Goal: Task Accomplishment & Management: Manage account settings

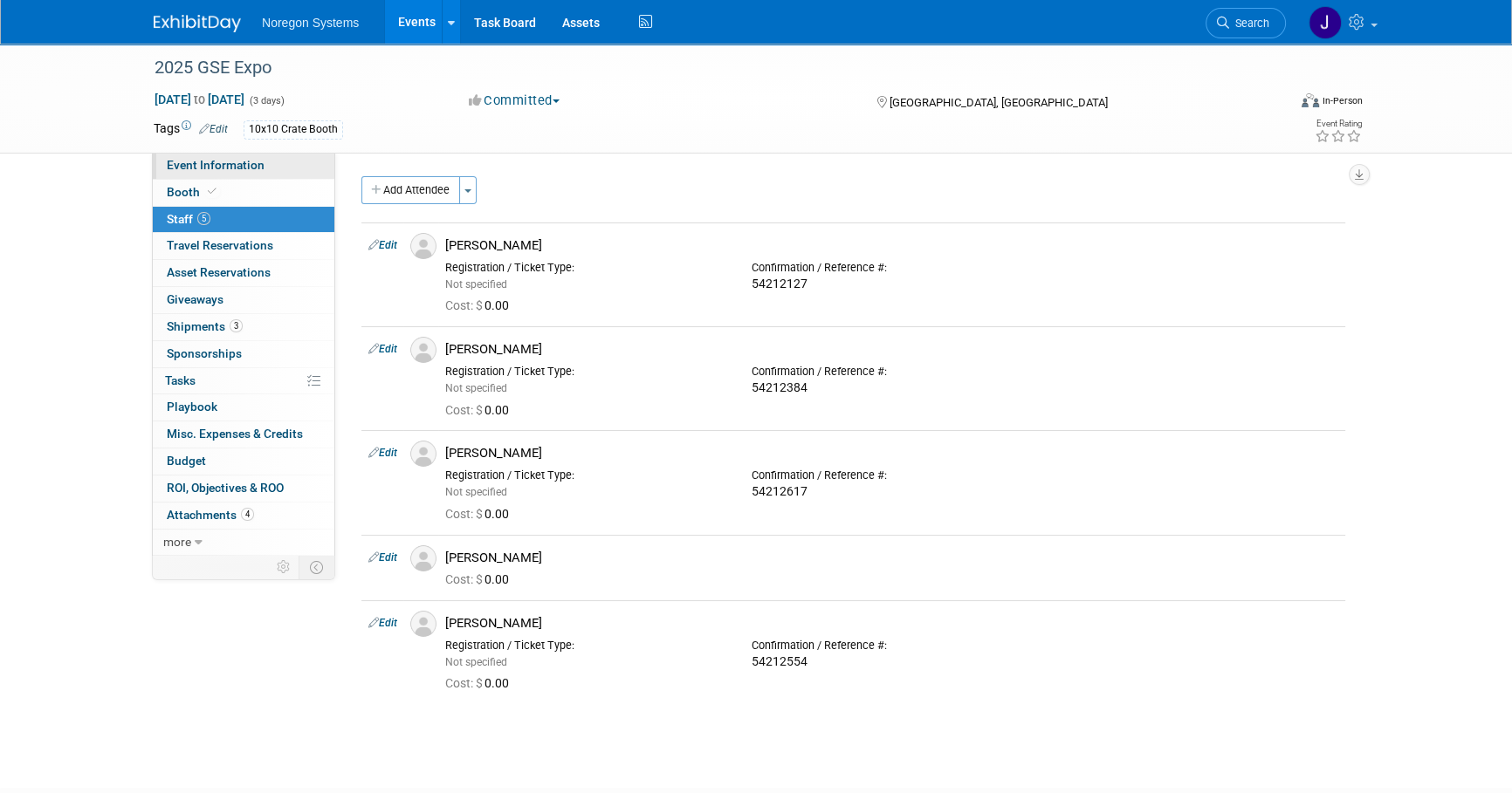
click at [272, 160] on link "Event Information" at bounding box center [244, 166] width 181 height 26
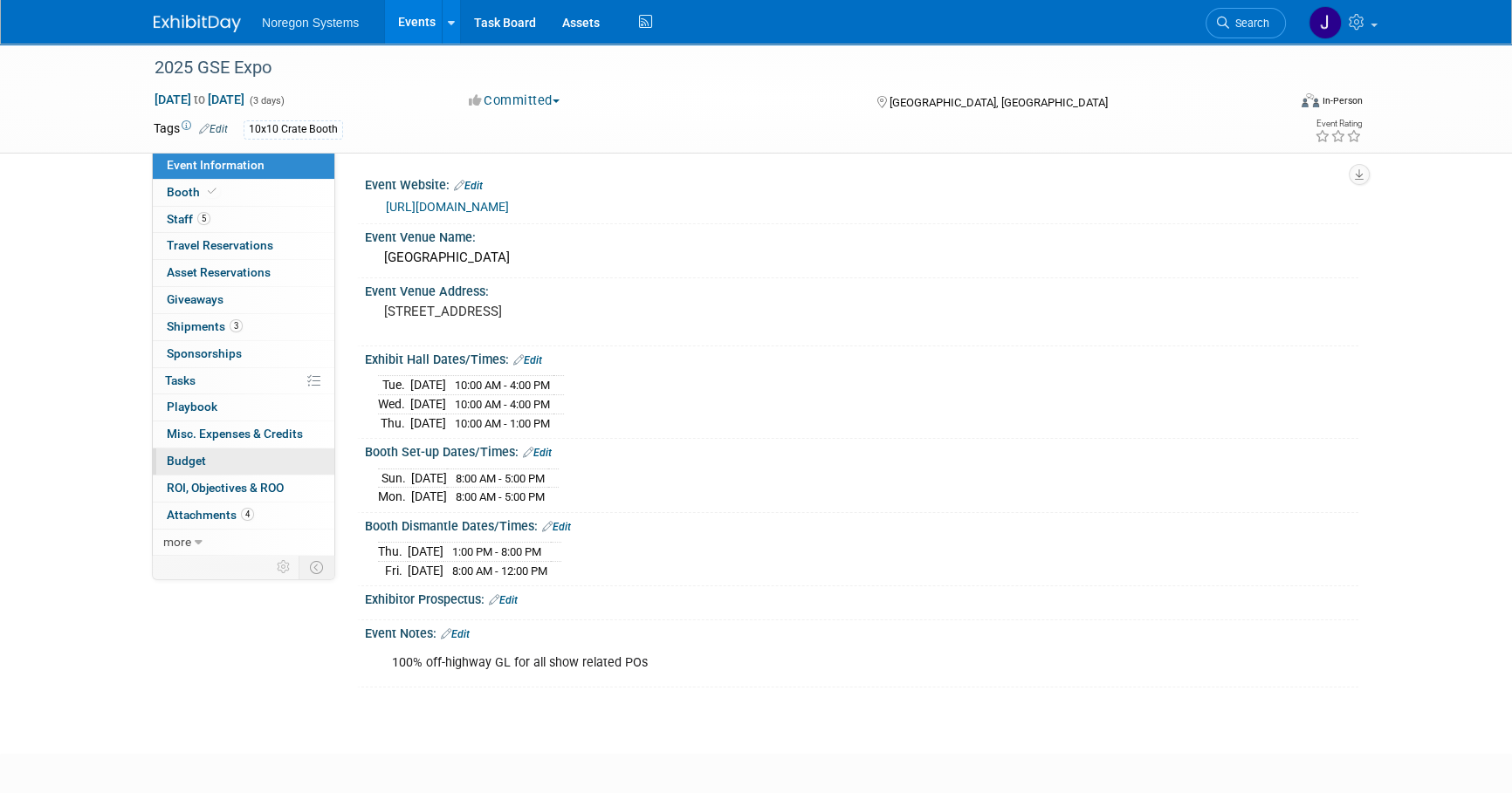
click at [227, 455] on link "Budget" at bounding box center [244, 462] width 181 height 26
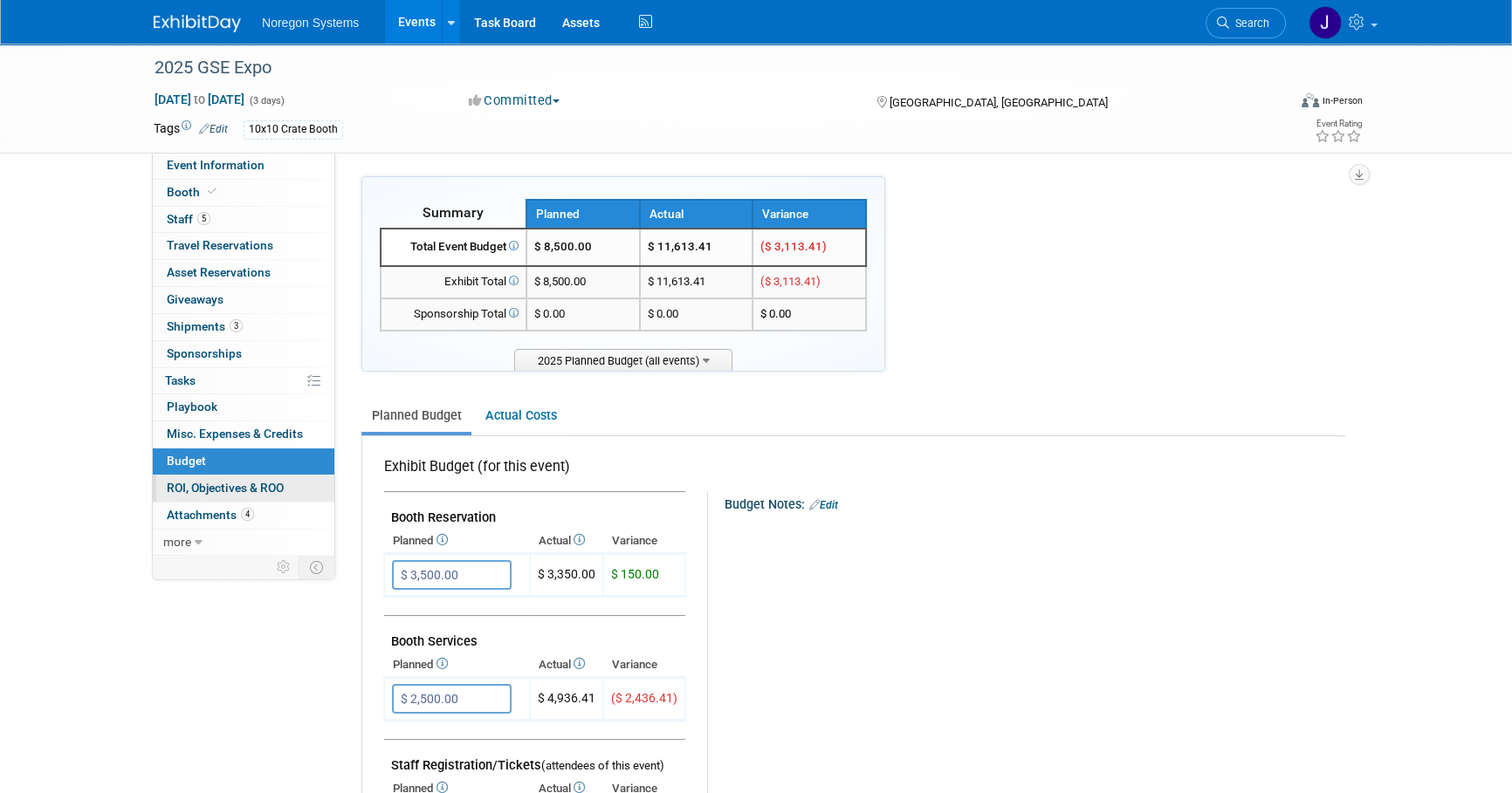
click at [254, 495] on link "0 ROI, Objectives & ROO 0" at bounding box center [244, 489] width 181 height 26
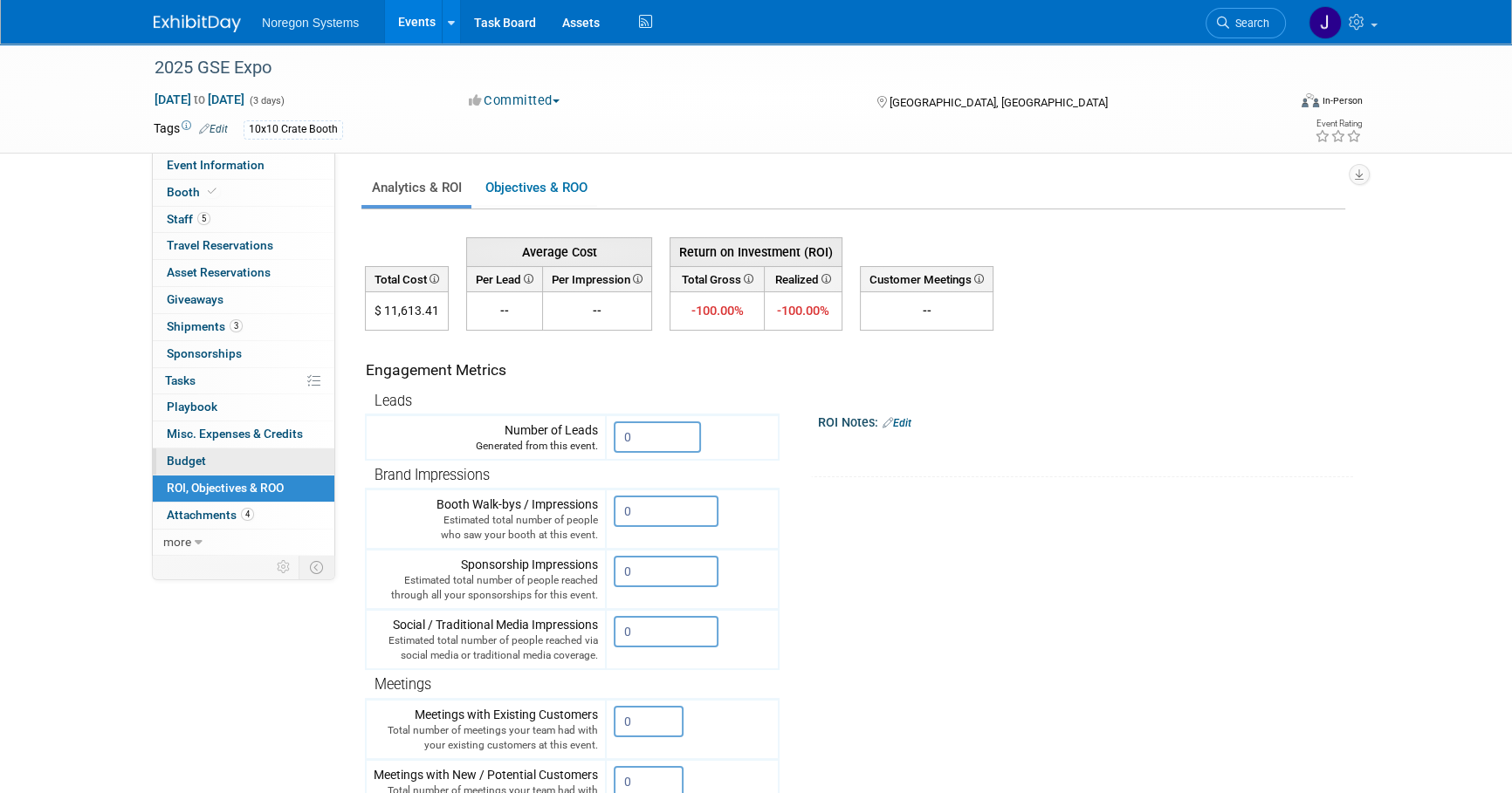
click at [253, 459] on link "Budget" at bounding box center [244, 462] width 181 height 26
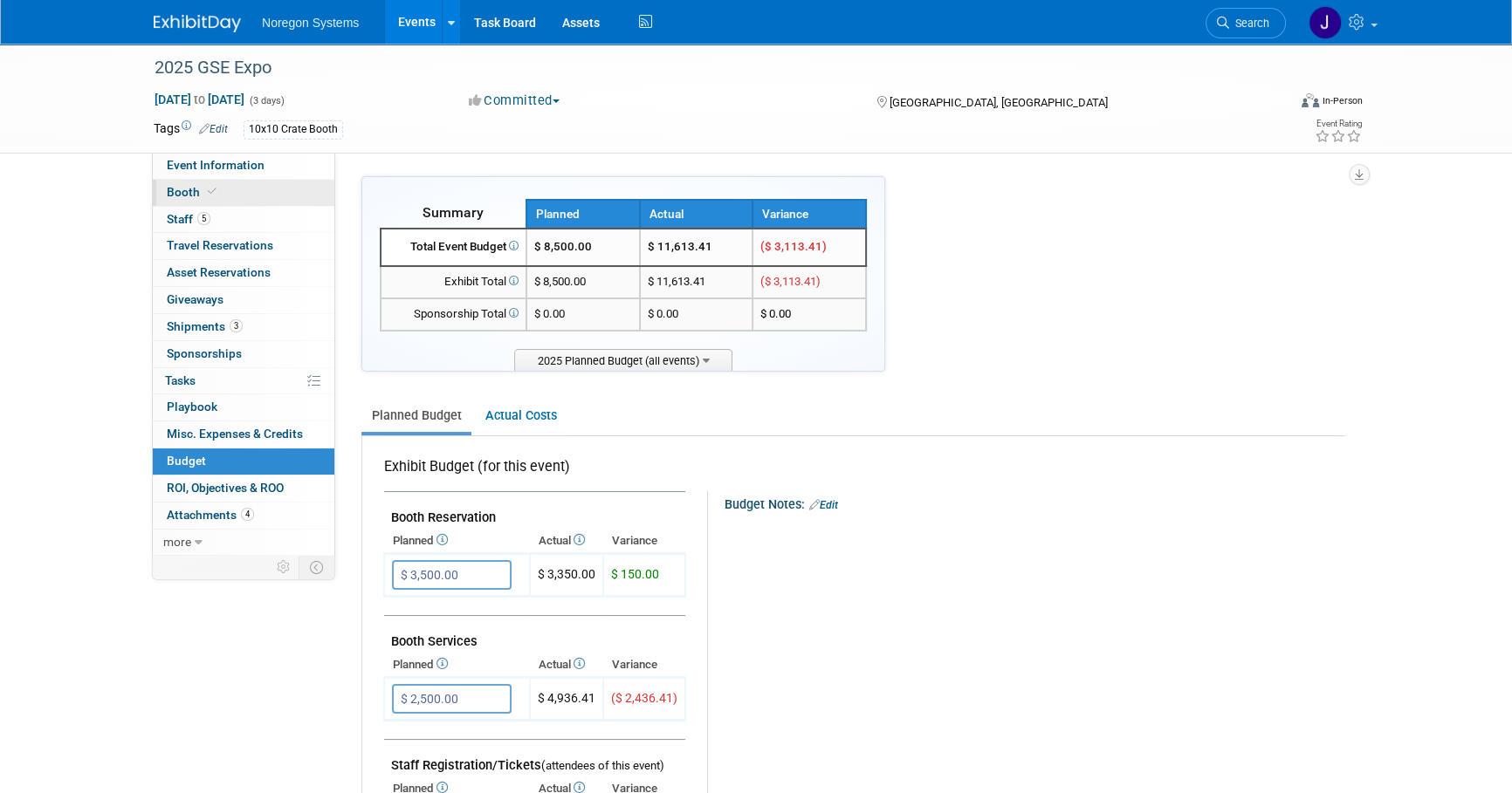
click at [242, 195] on link "Booth" at bounding box center [244, 193] width 181 height 26
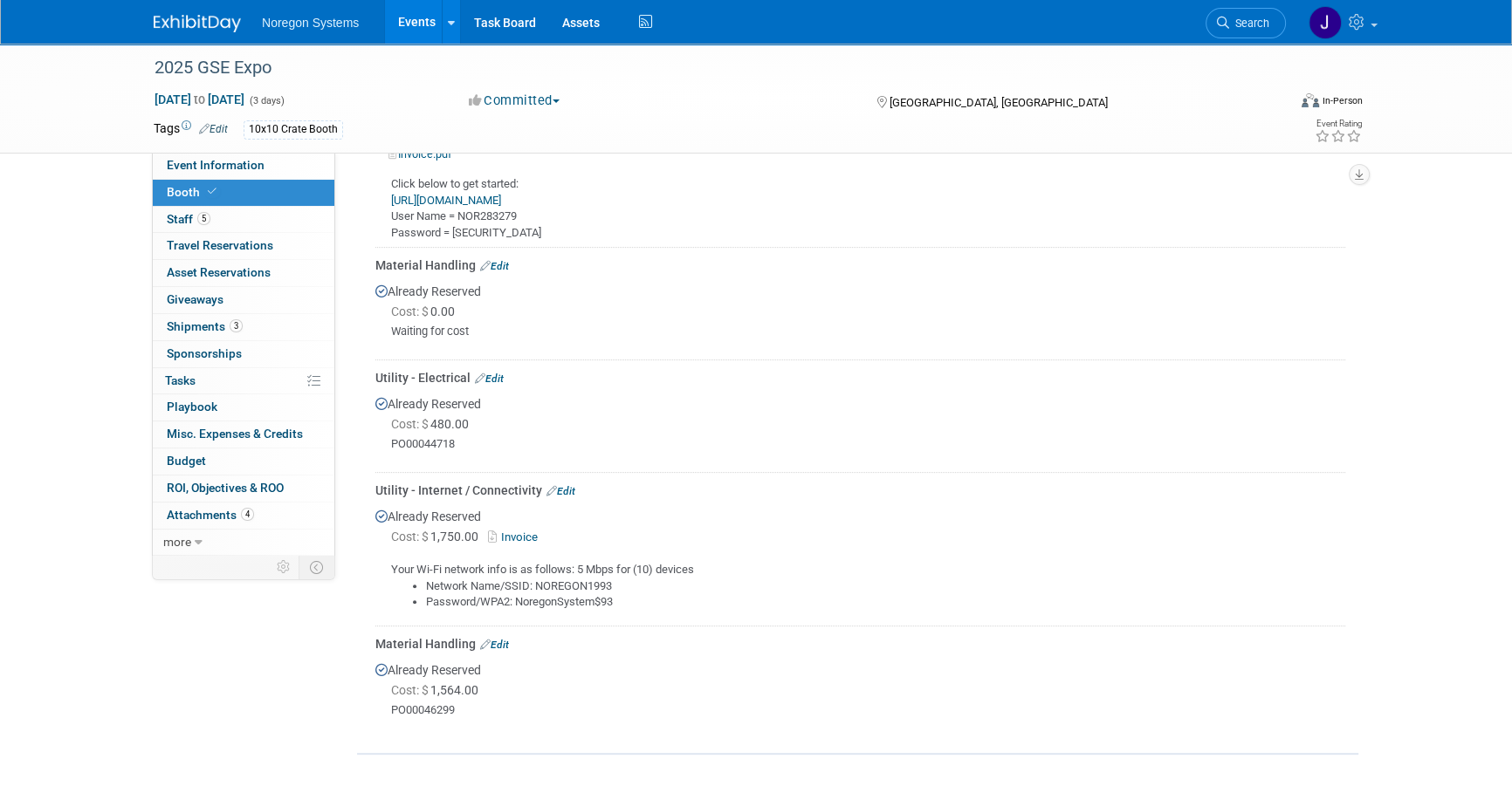
scroll to position [714, 0]
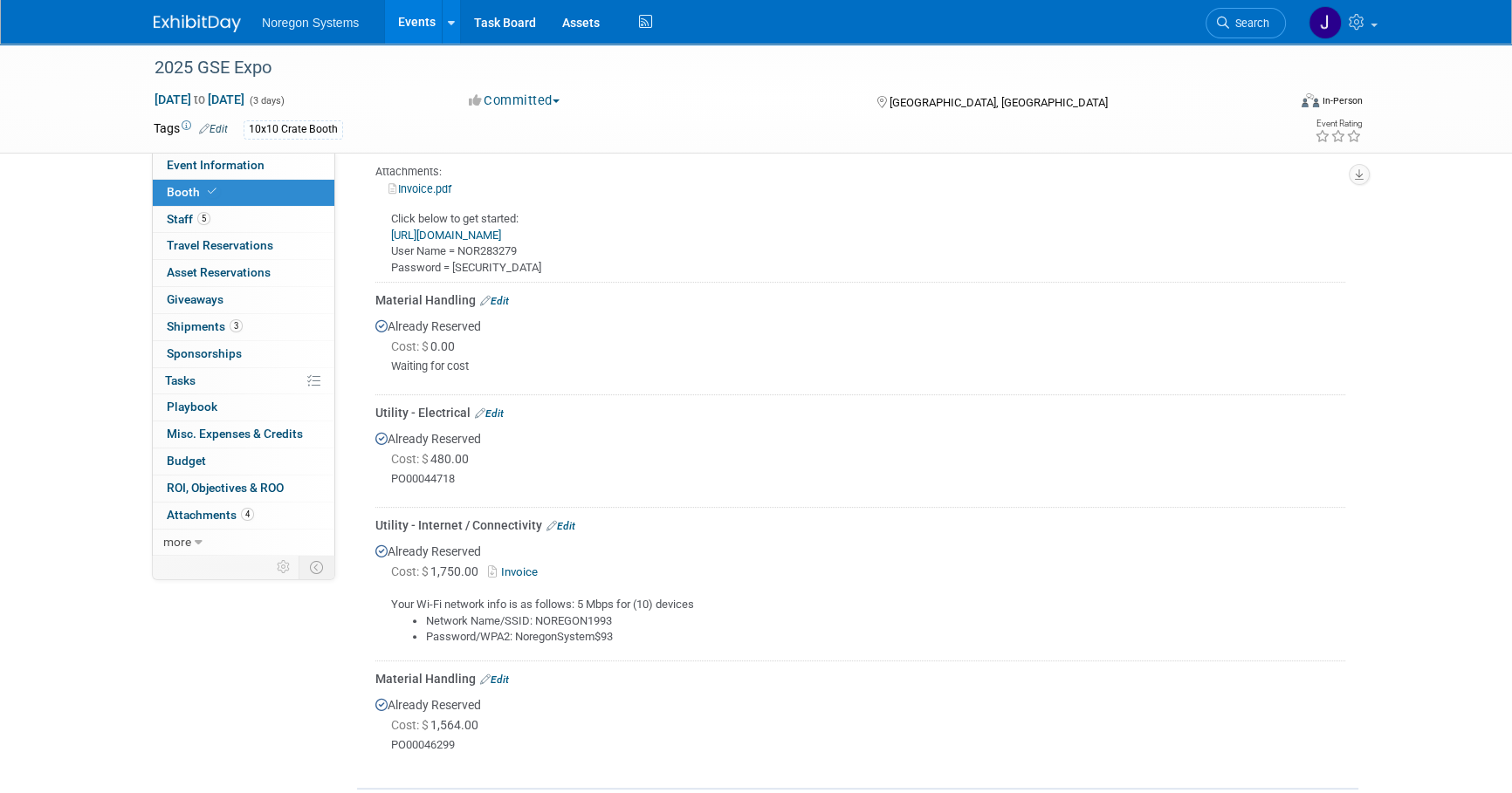
click at [502, 297] on link "Edit" at bounding box center [494, 300] width 29 height 12
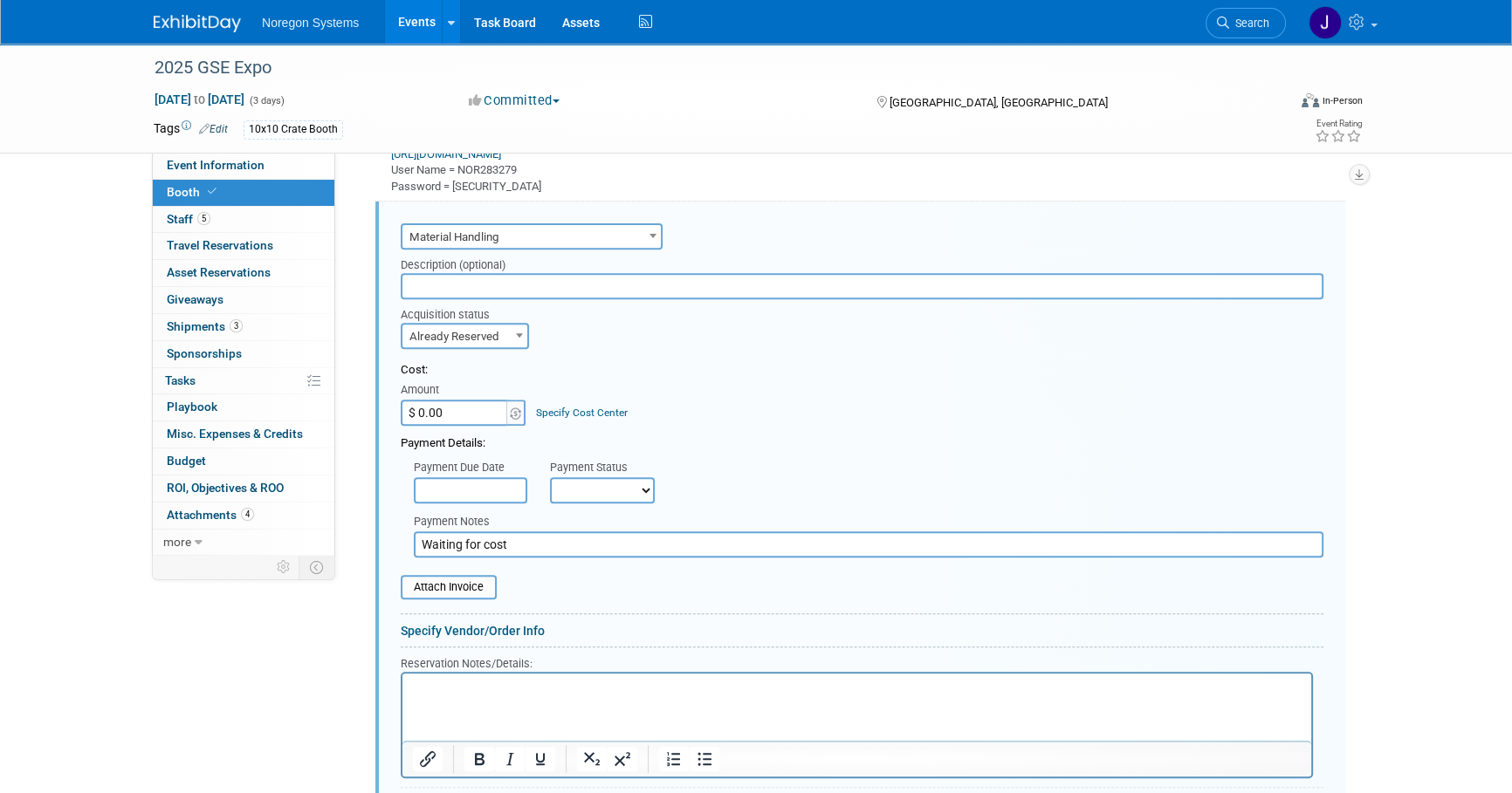
scroll to position [0, 0]
click at [480, 409] on input "$ 0.00" at bounding box center [456, 413] width 109 height 26
click at [469, 414] on input "$ 1.00" at bounding box center [456, 413] width 109 height 26
drag, startPoint x: 472, startPoint y: 409, endPoint x: 406, endPoint y: 412, distance: 66.1
click at [406, 412] on input "$ 1.00" at bounding box center [456, 413] width 109 height 26
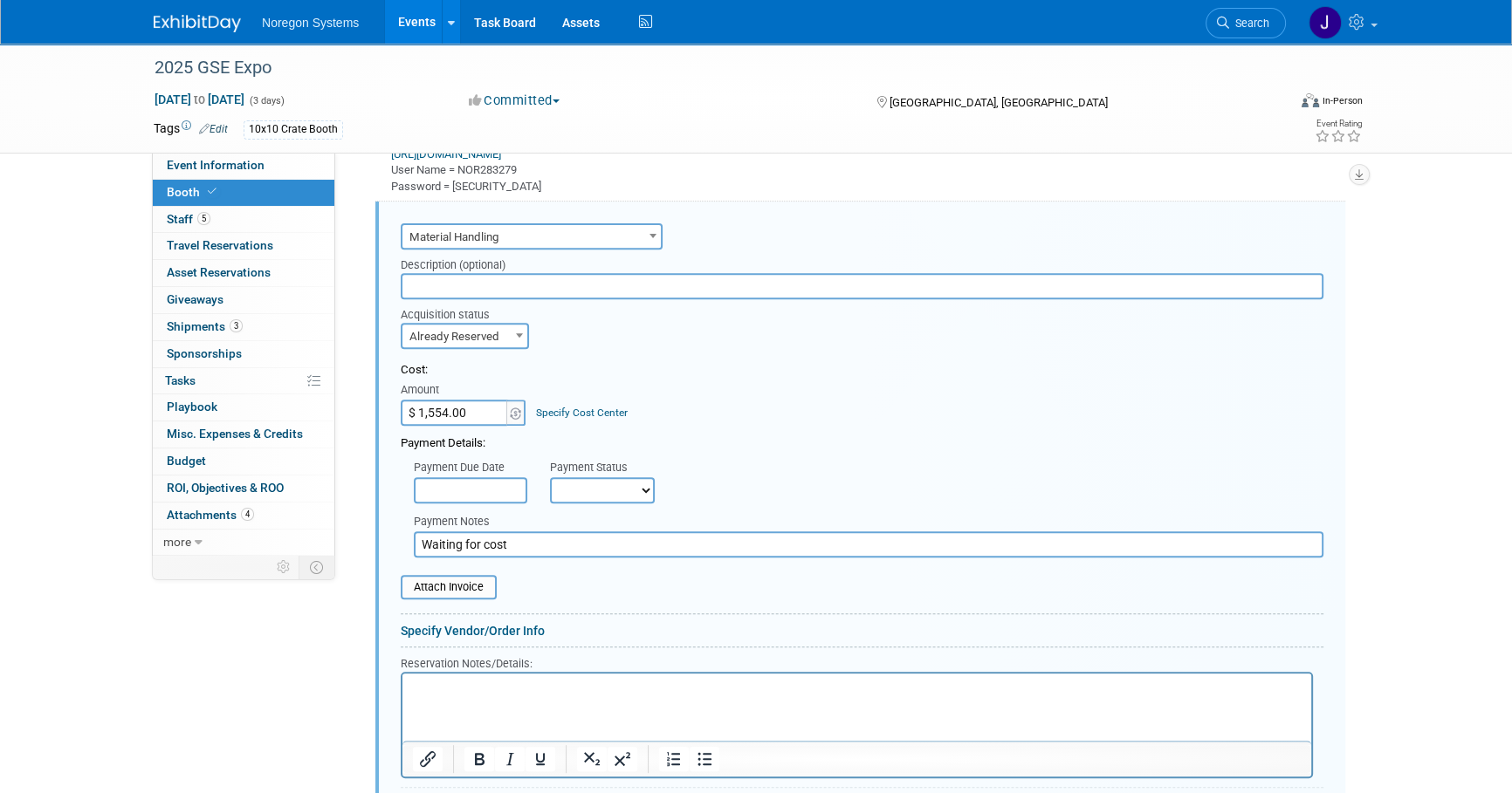
click at [438, 408] on input "$ 1,554.00" at bounding box center [456, 413] width 109 height 26
type input "$ 1,564.00"
click at [919, 427] on div "Payment Details:" at bounding box center [862, 439] width 923 height 26
drag, startPoint x: 523, startPoint y: 546, endPoint x: 334, endPoint y: 541, distance: 189.1
click at [334, 541] on div "Event Information Event Info Booth Booth 5 Staff 5 Staff 0 Travel Reservations …" at bounding box center [756, 291] width 1231 height 2084
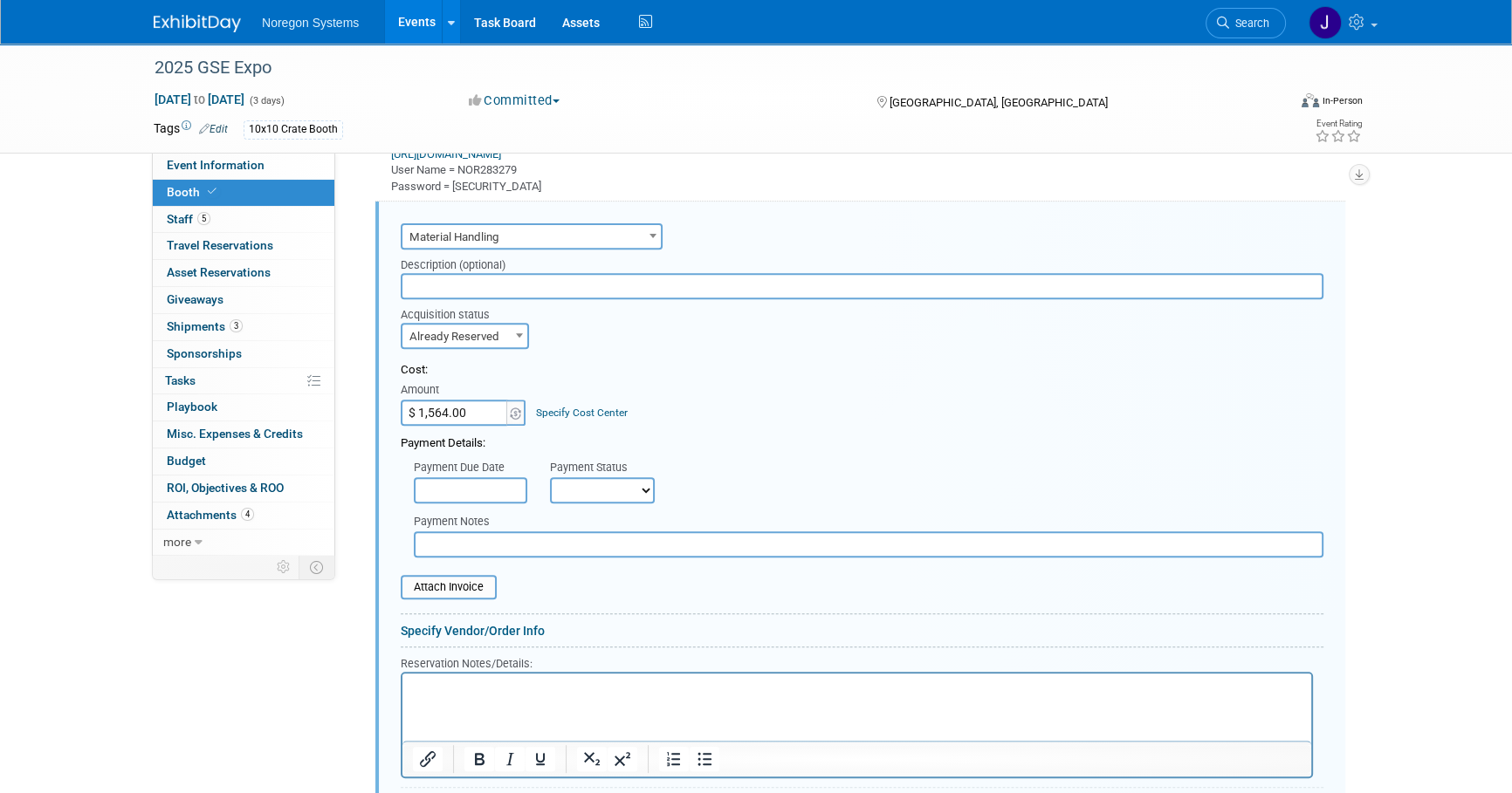
click at [1095, 426] on div "Payment Details:" at bounding box center [862, 439] width 923 height 26
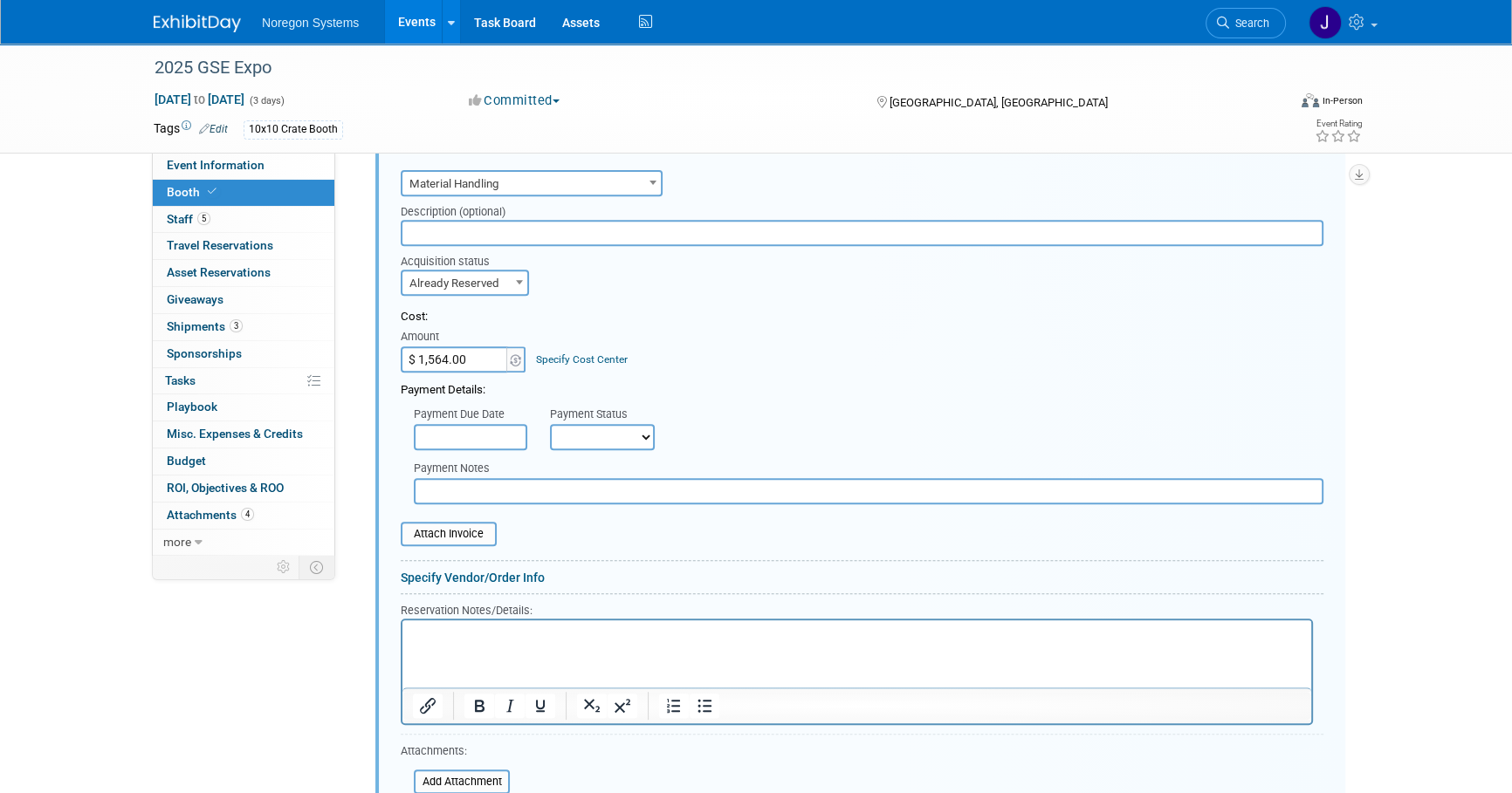
scroll to position [954, 0]
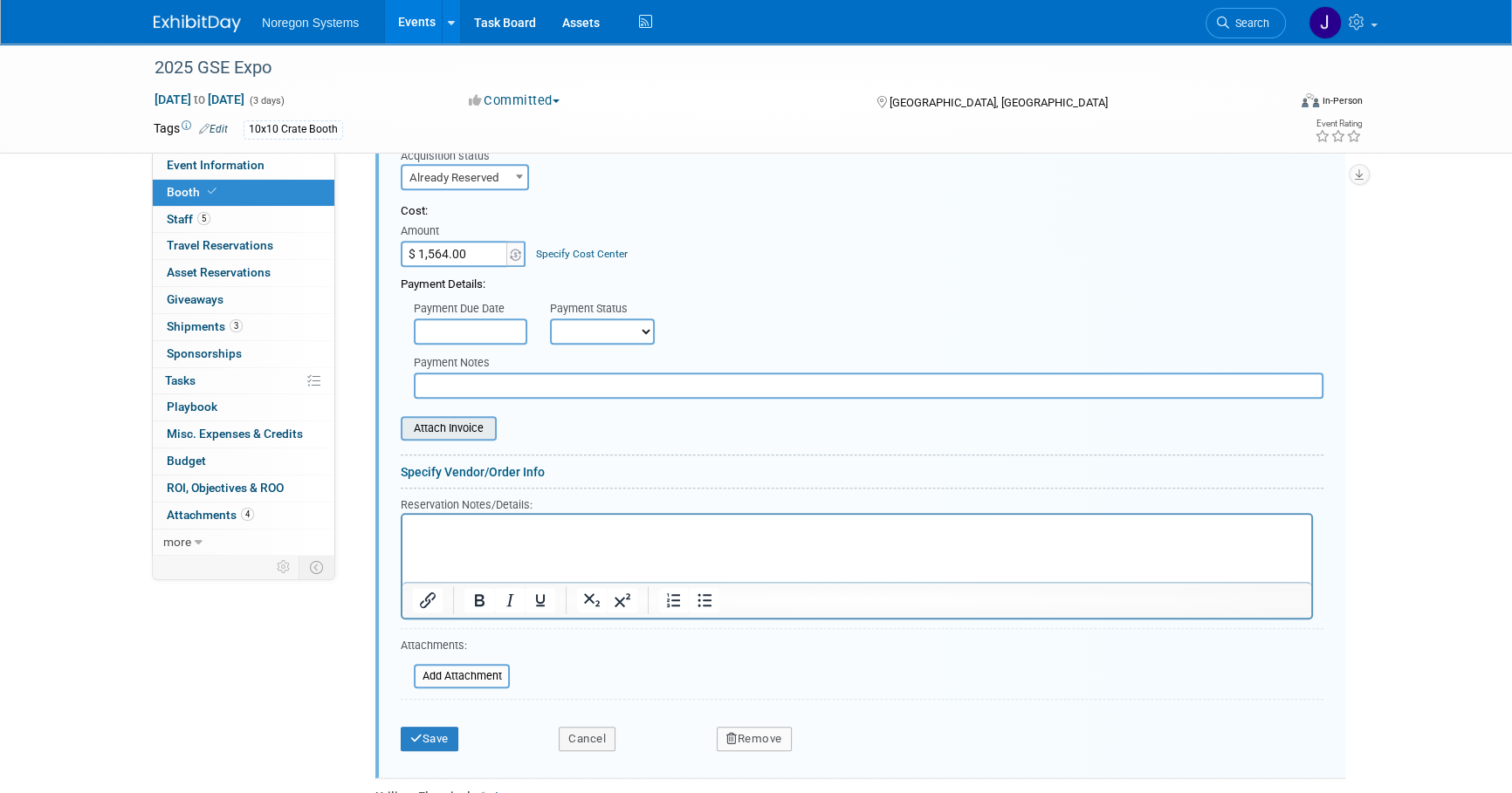
type input "C:\fakepath\Receipt - 801WP00000WIUjaYAH.pdf"
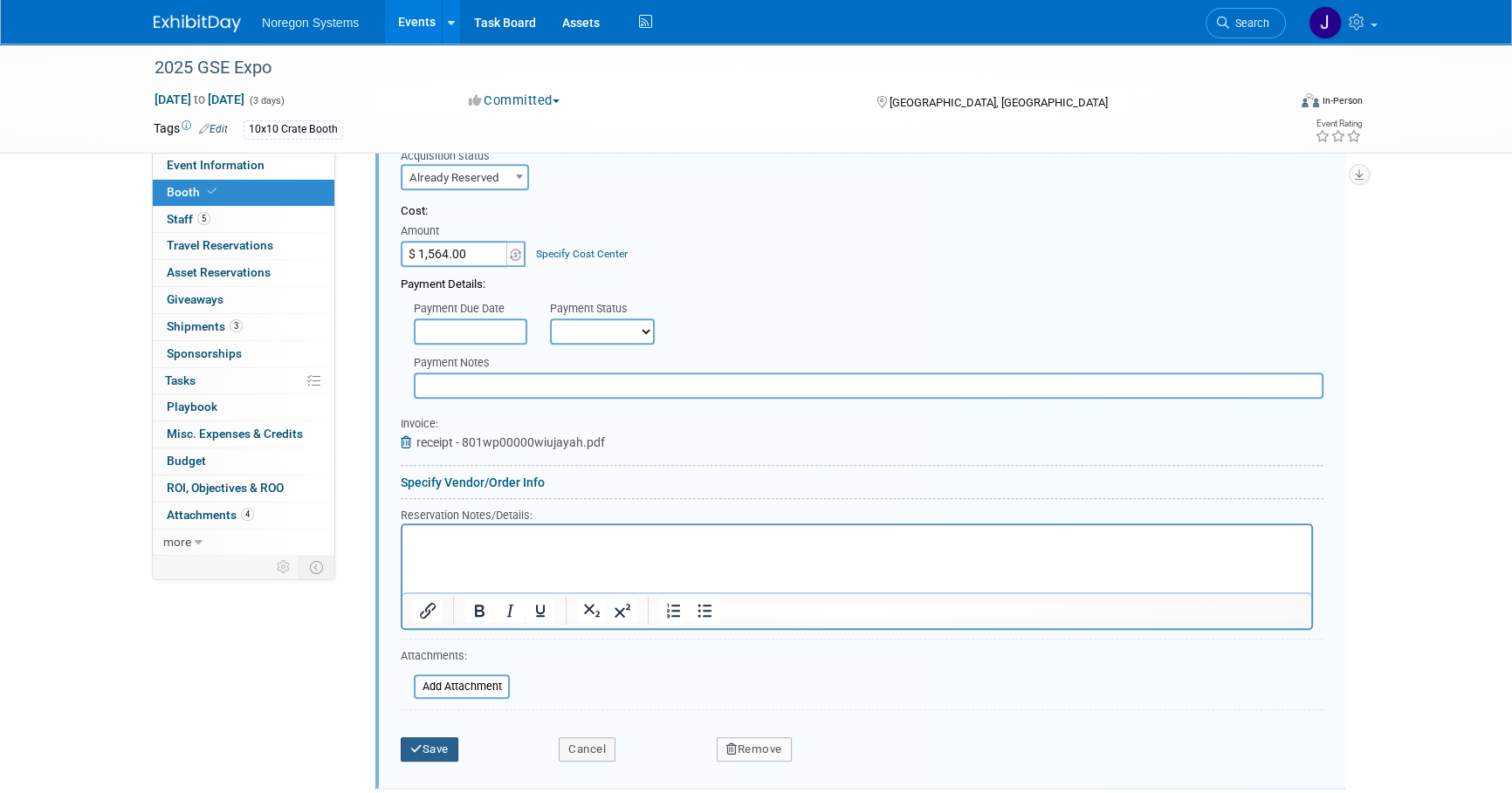
click at [429, 753] on button "Save" at bounding box center [430, 749] width 58 height 25
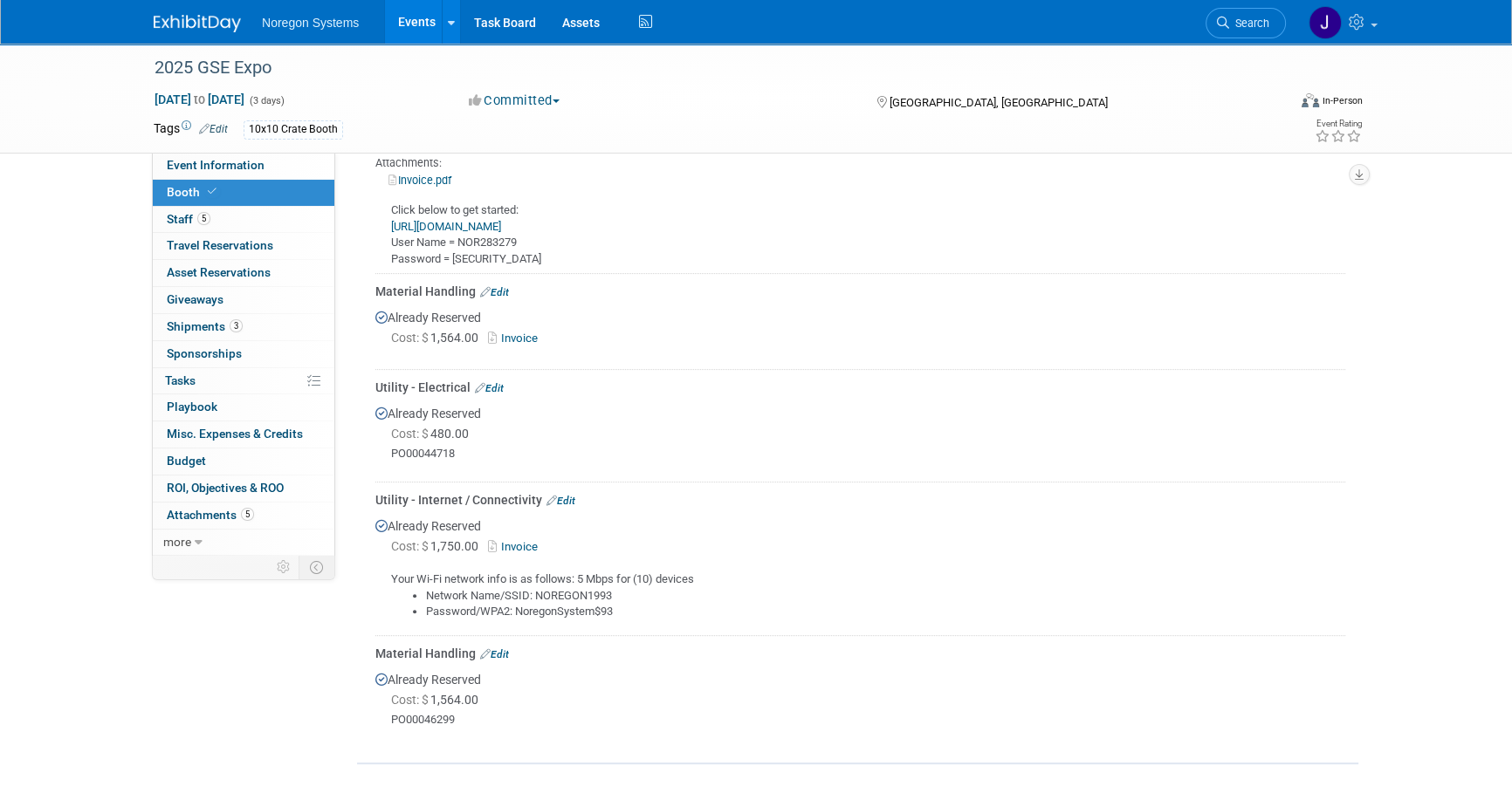
scroll to position [718, 0]
click at [503, 293] on link "Edit" at bounding box center [494, 297] width 29 height 12
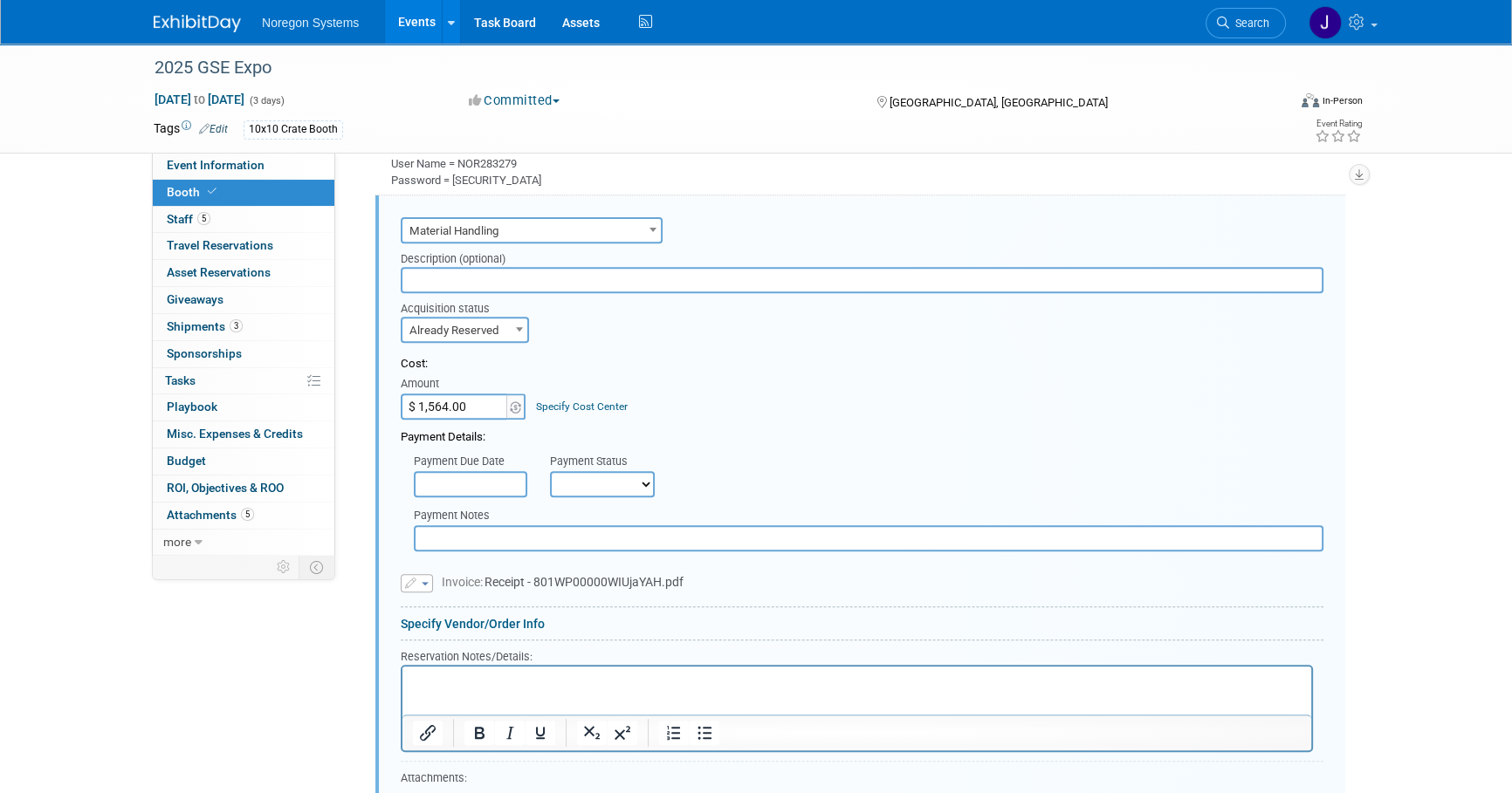
scroll to position [1034, 0]
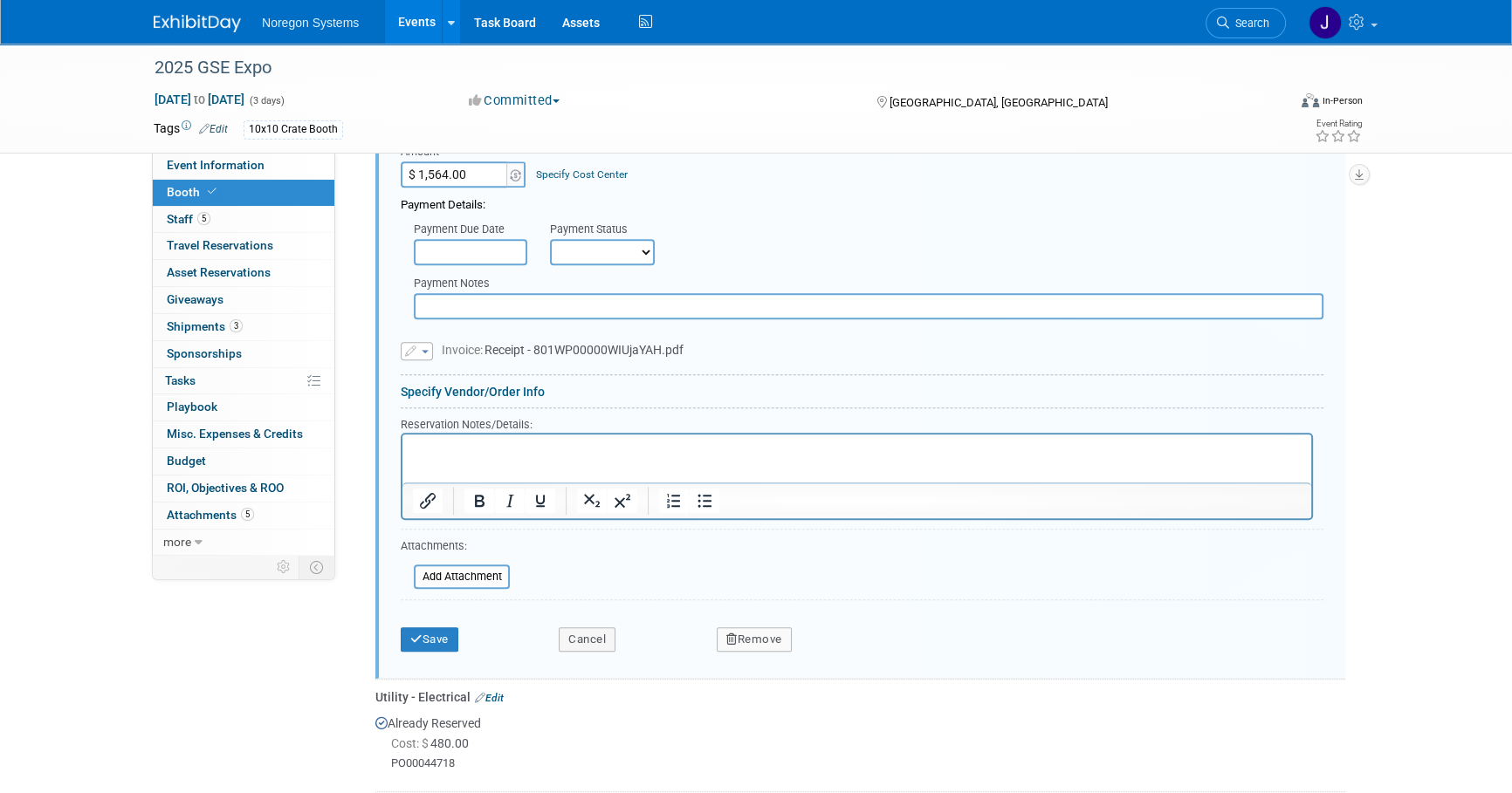
click at [765, 632] on button "Remove" at bounding box center [754, 640] width 75 height 25
click at [842, 651] on icon at bounding box center [839, 656] width 11 height 10
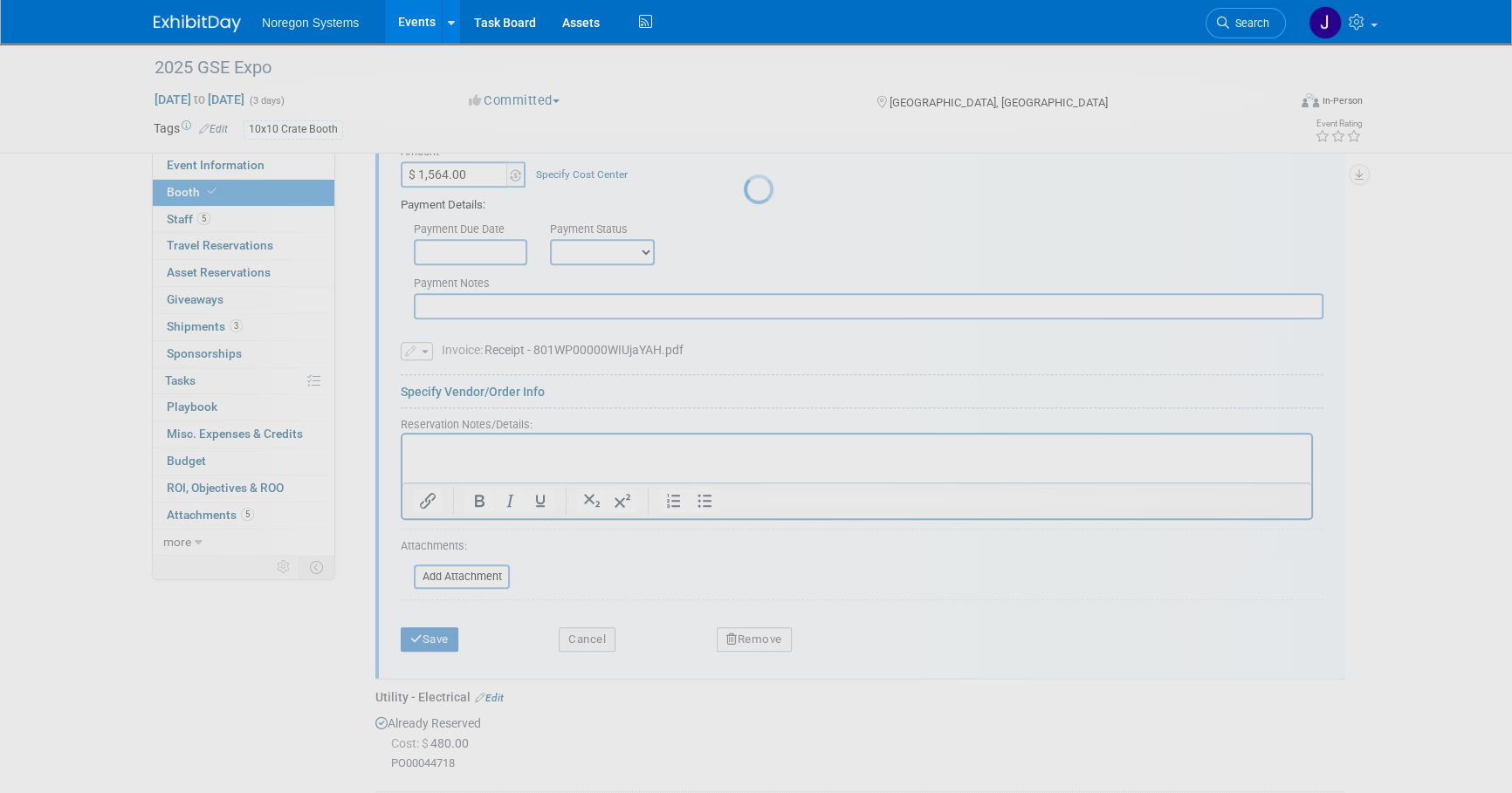
scroll to position [782, 0]
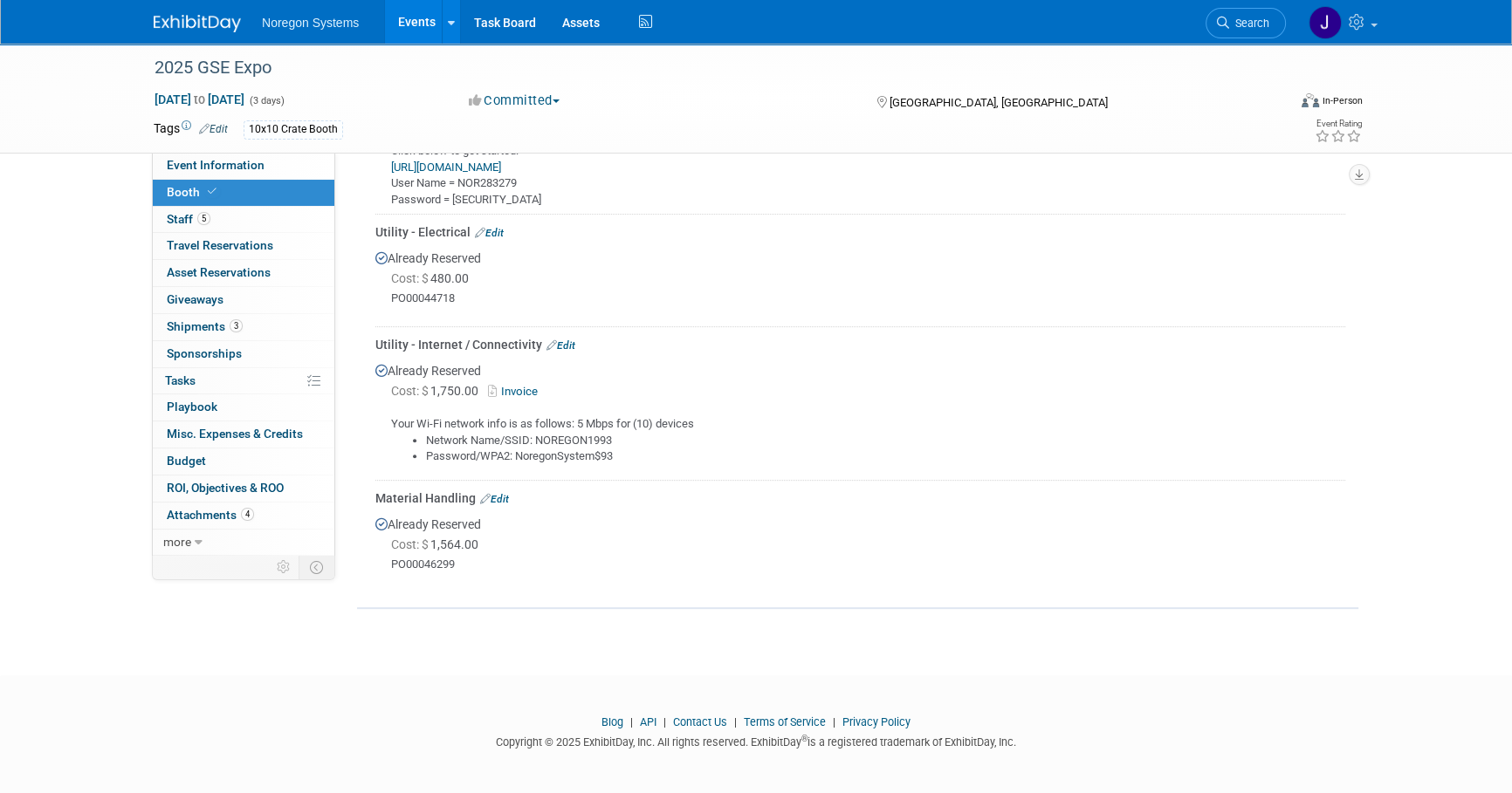
click at [502, 494] on link "Edit" at bounding box center [494, 499] width 29 height 12
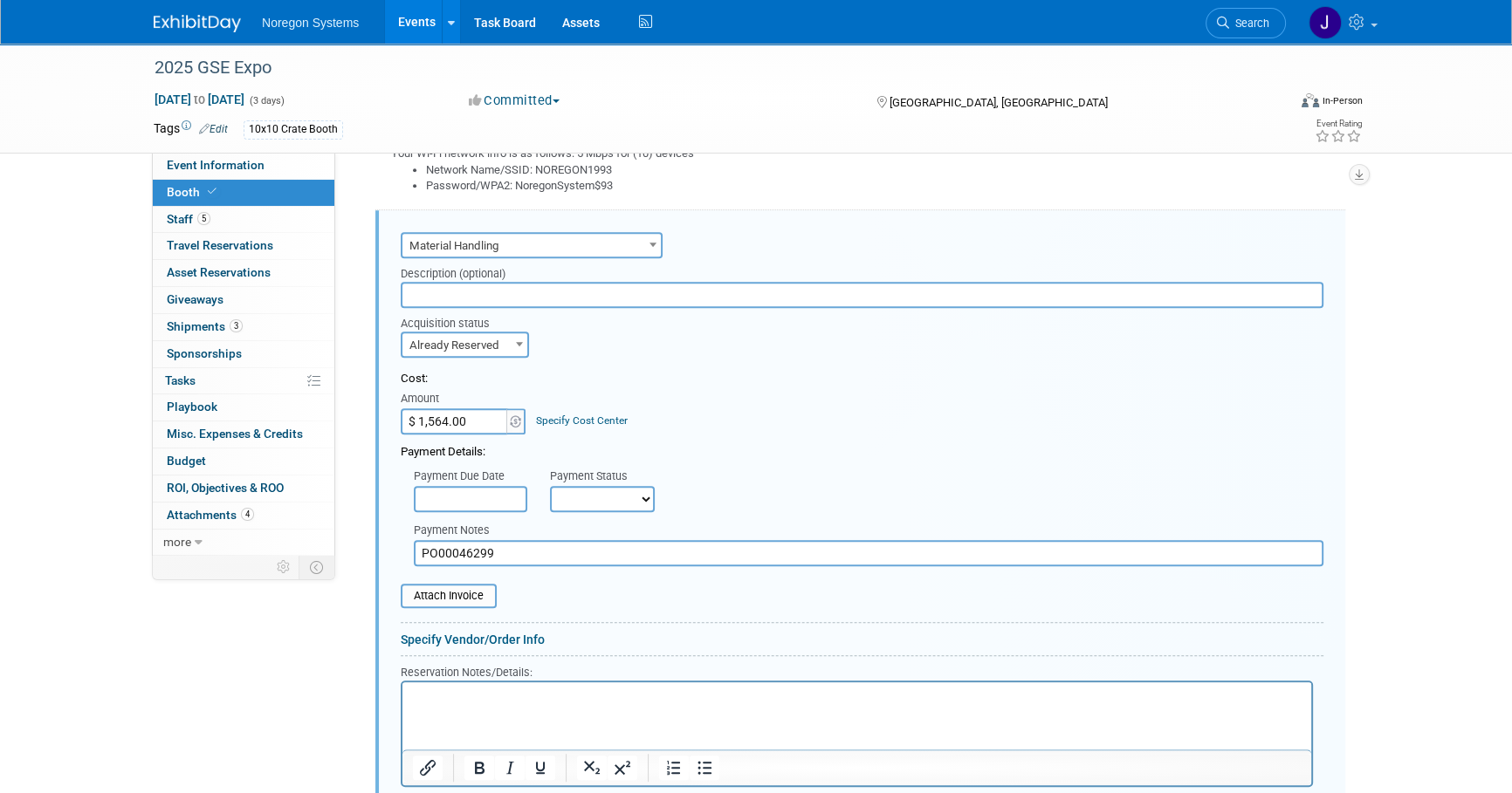
scroll to position [1061, 0]
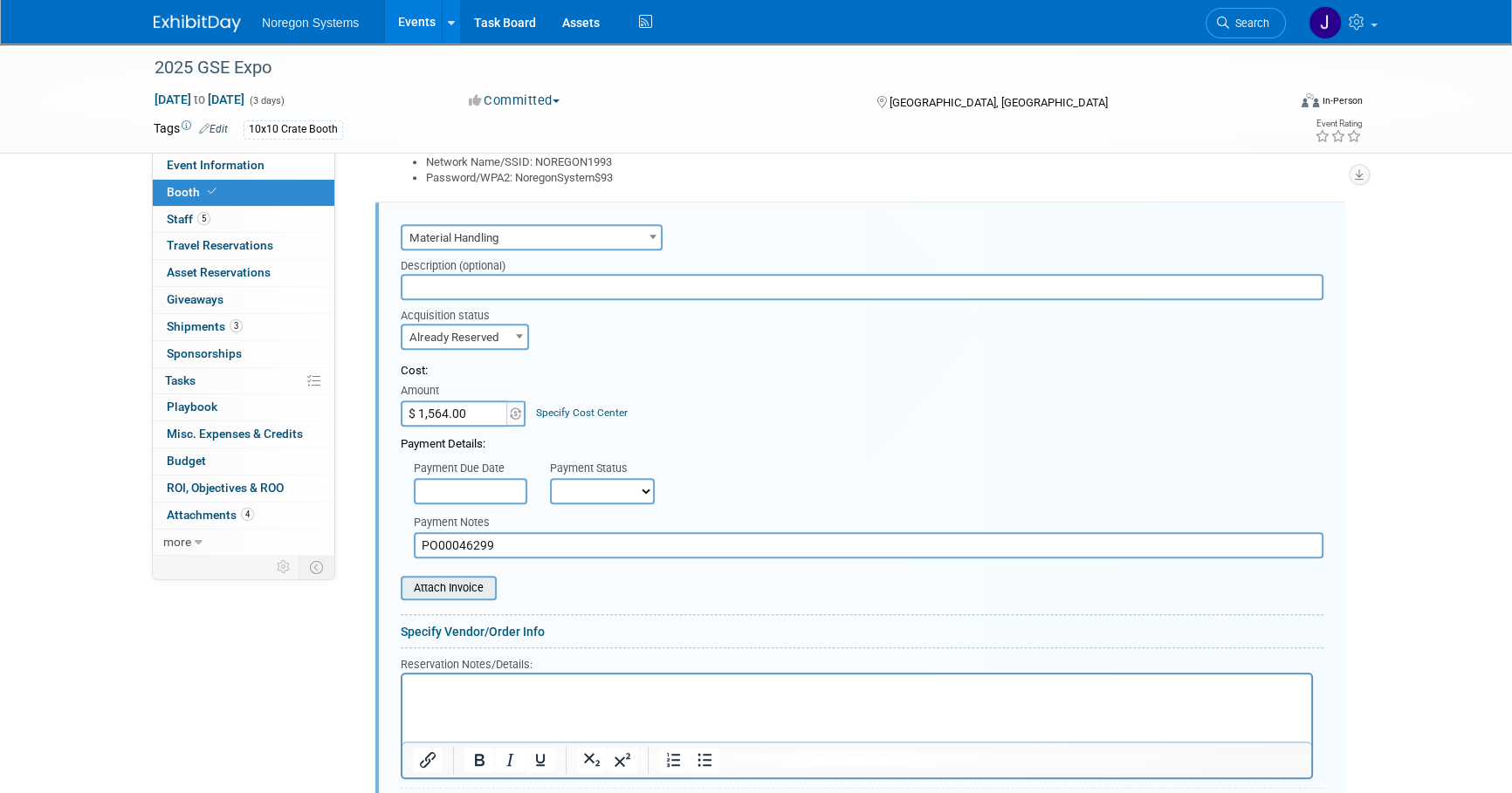
type input "C:\fakepath\Receipt - 801WP00000WIUjaYAH (1).pdf"
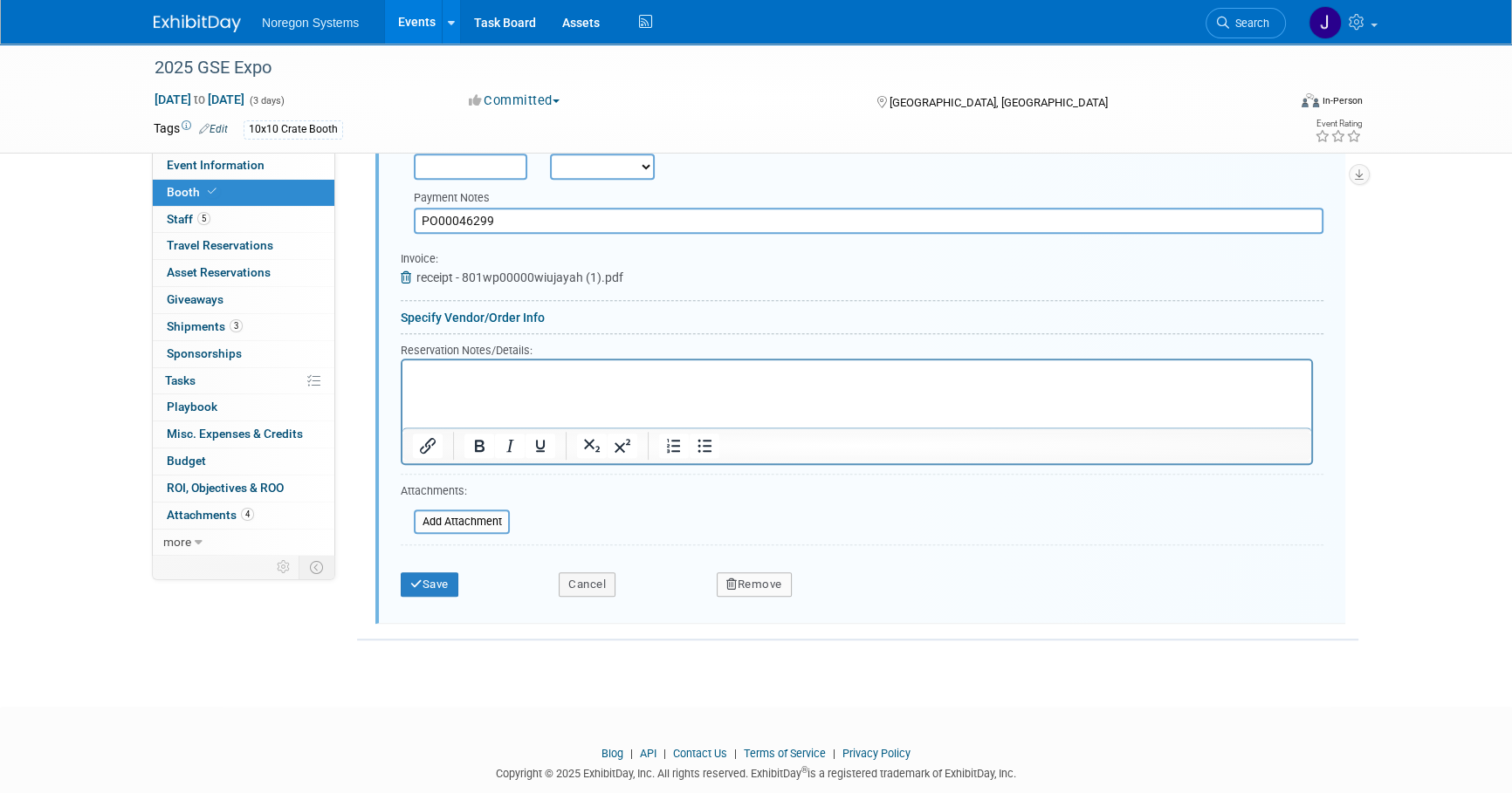
scroll to position [1415, 0]
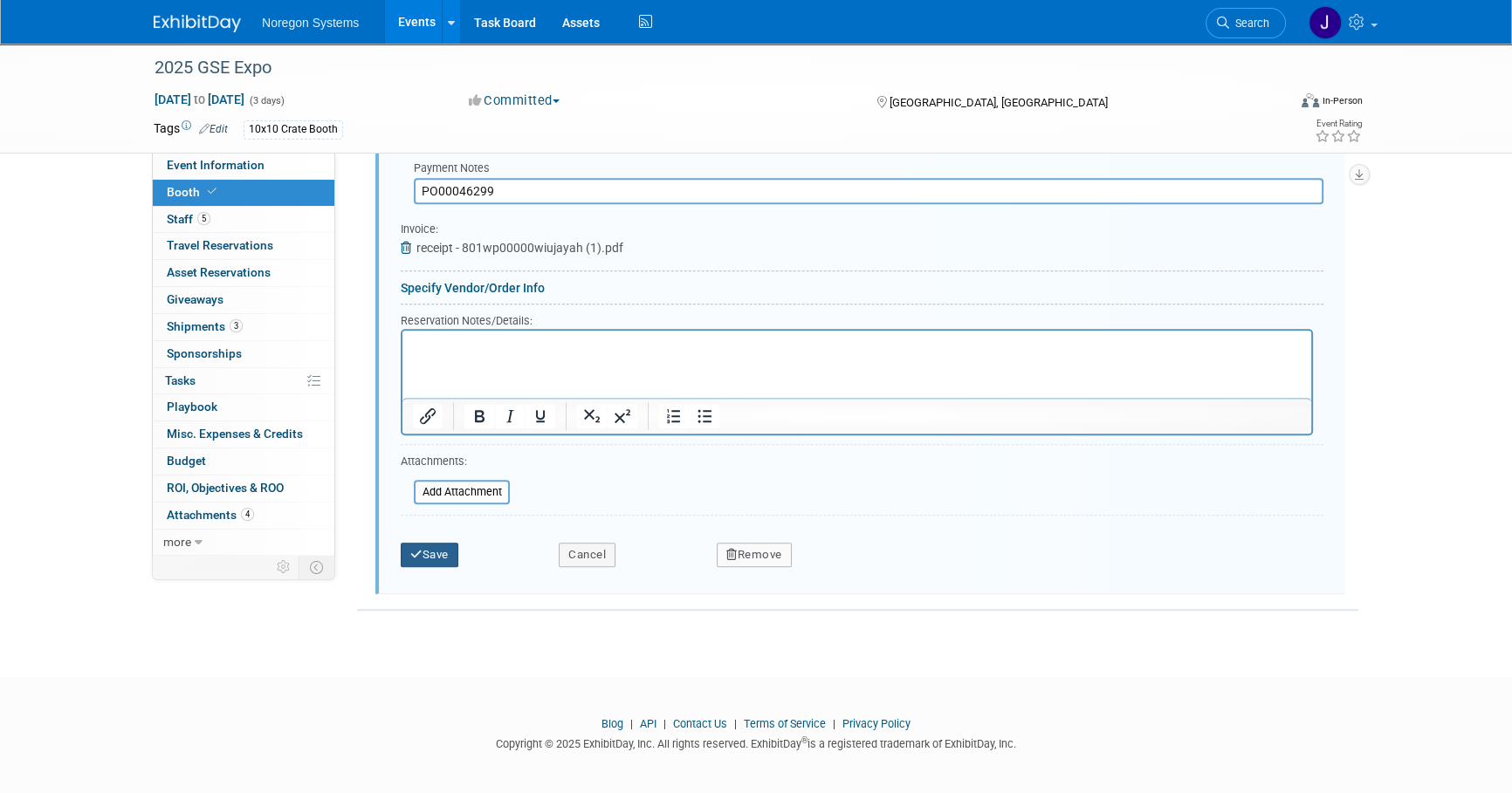
click at [437, 551] on button "Save" at bounding box center [430, 555] width 58 height 25
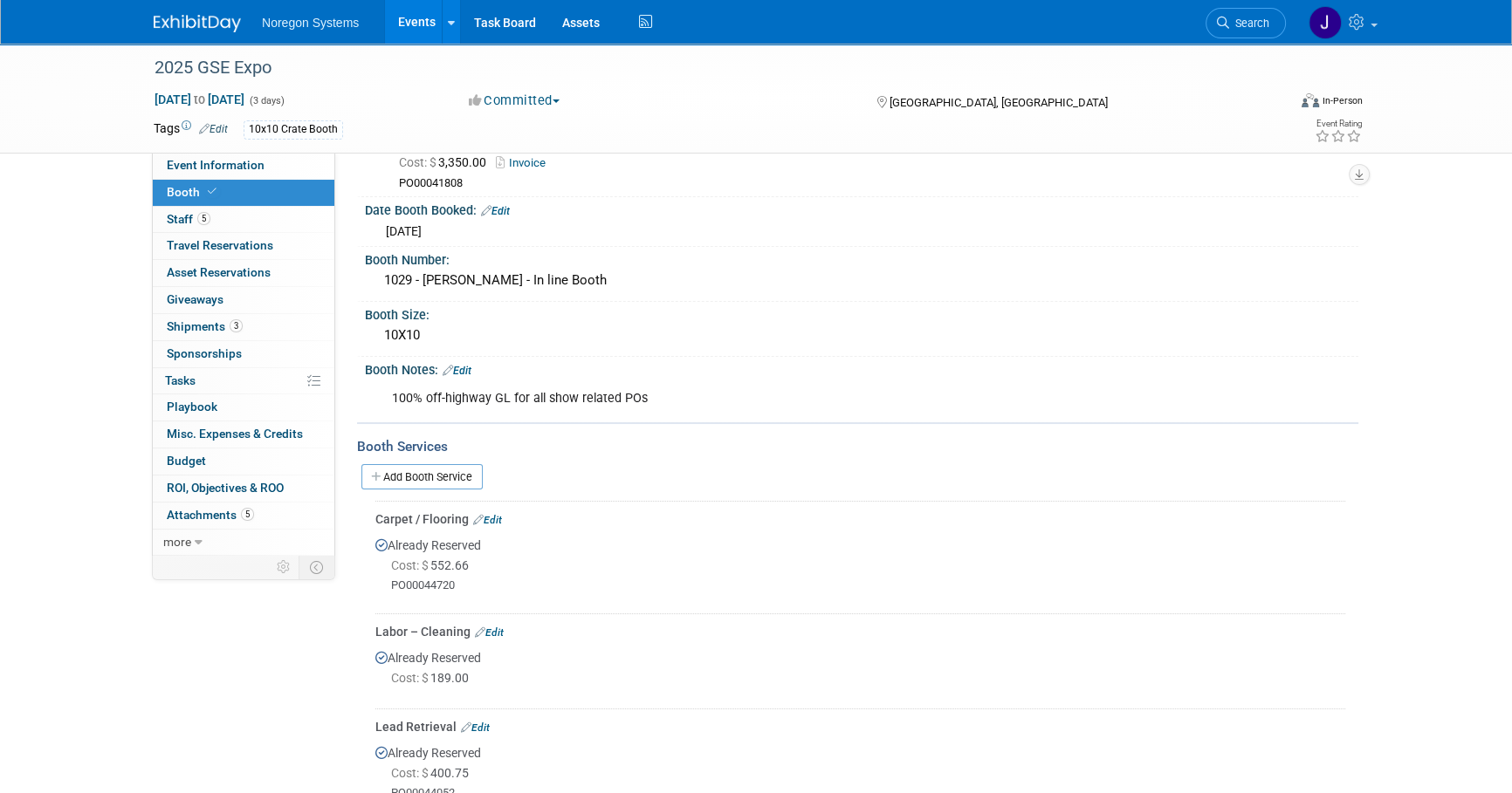
scroll to position [0, 0]
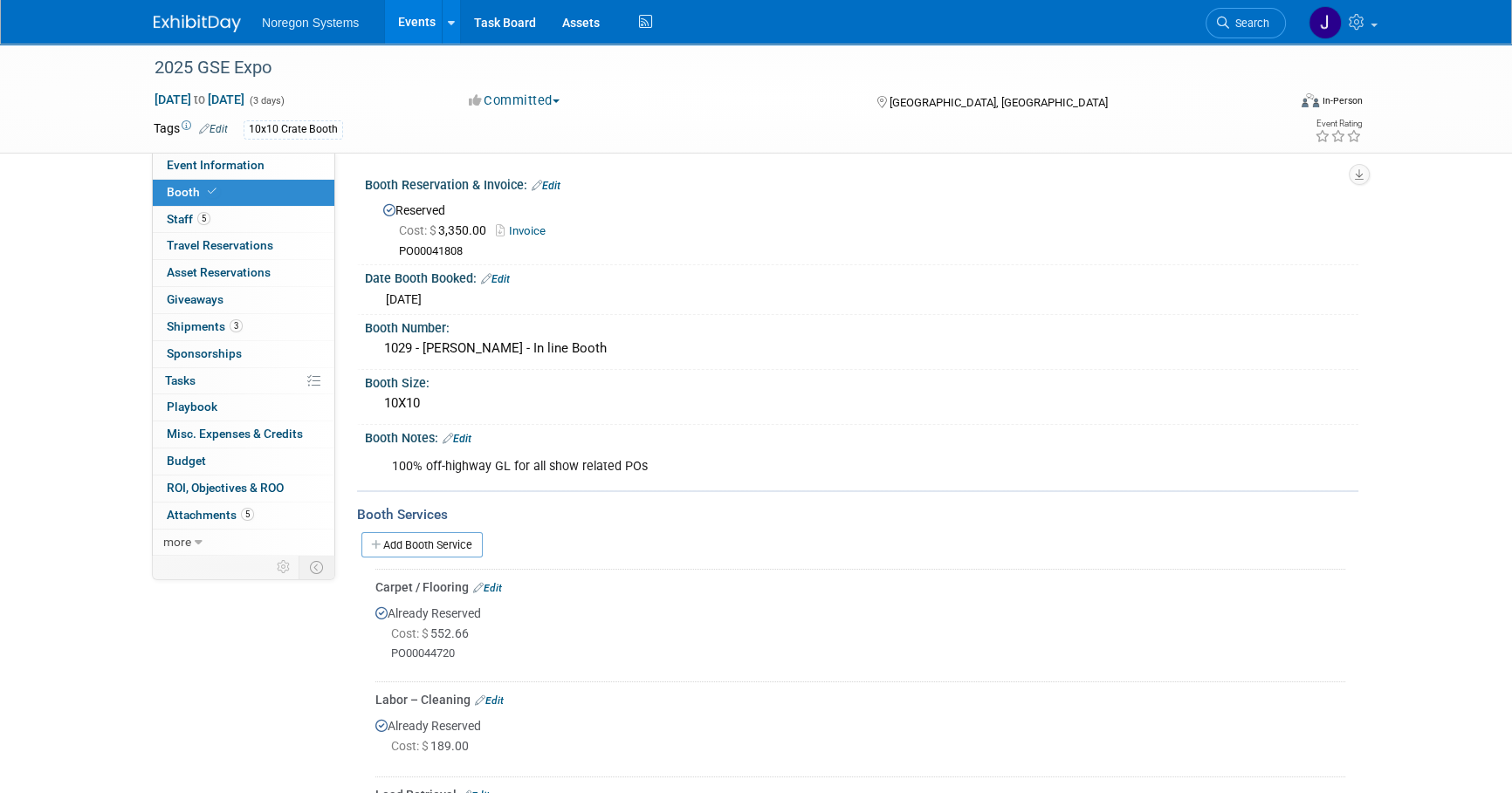
click at [167, 25] on img at bounding box center [197, 24] width 88 height 18
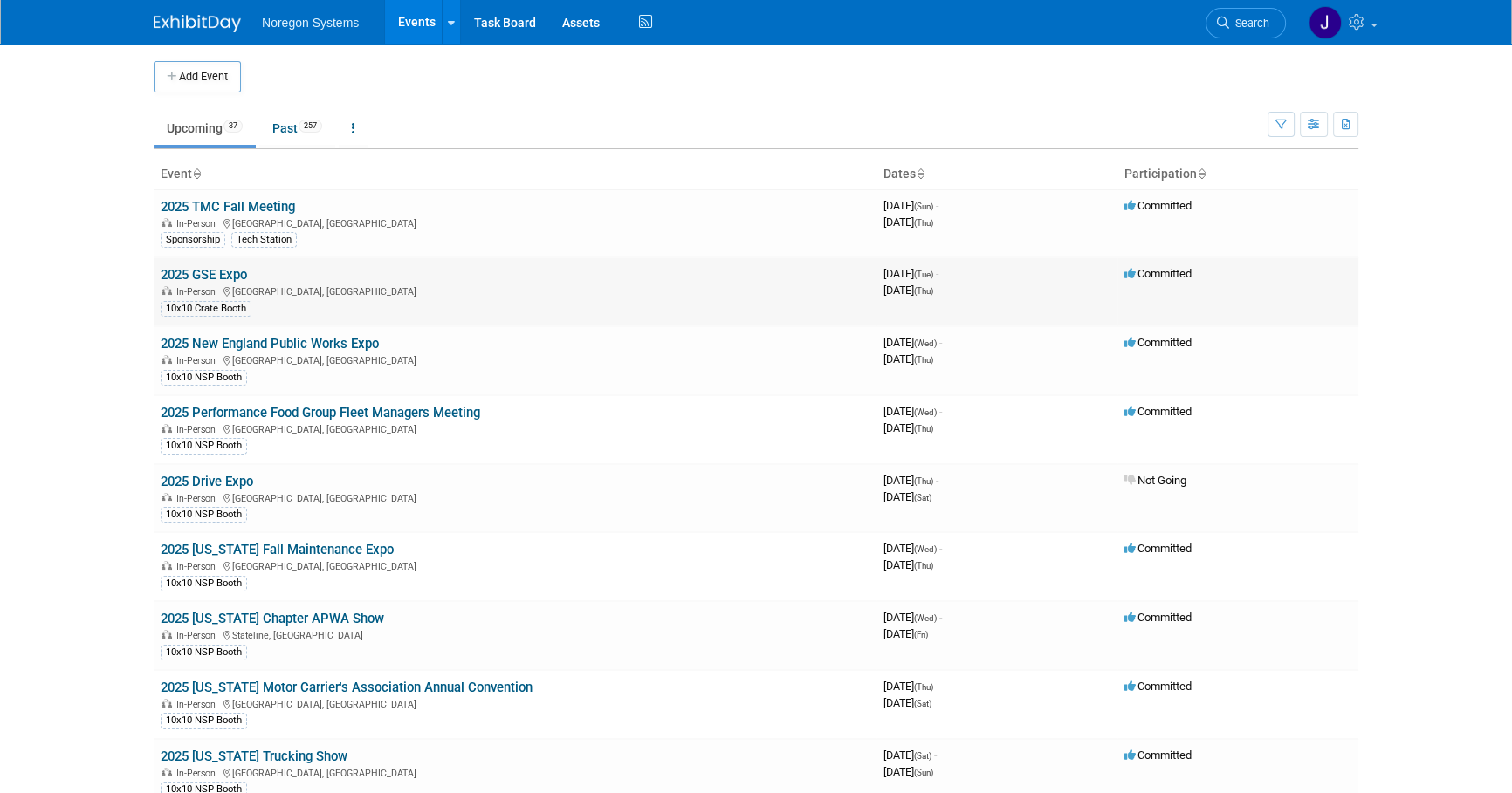
click at [226, 274] on link "2025 GSE Expo" at bounding box center [203, 275] width 87 height 16
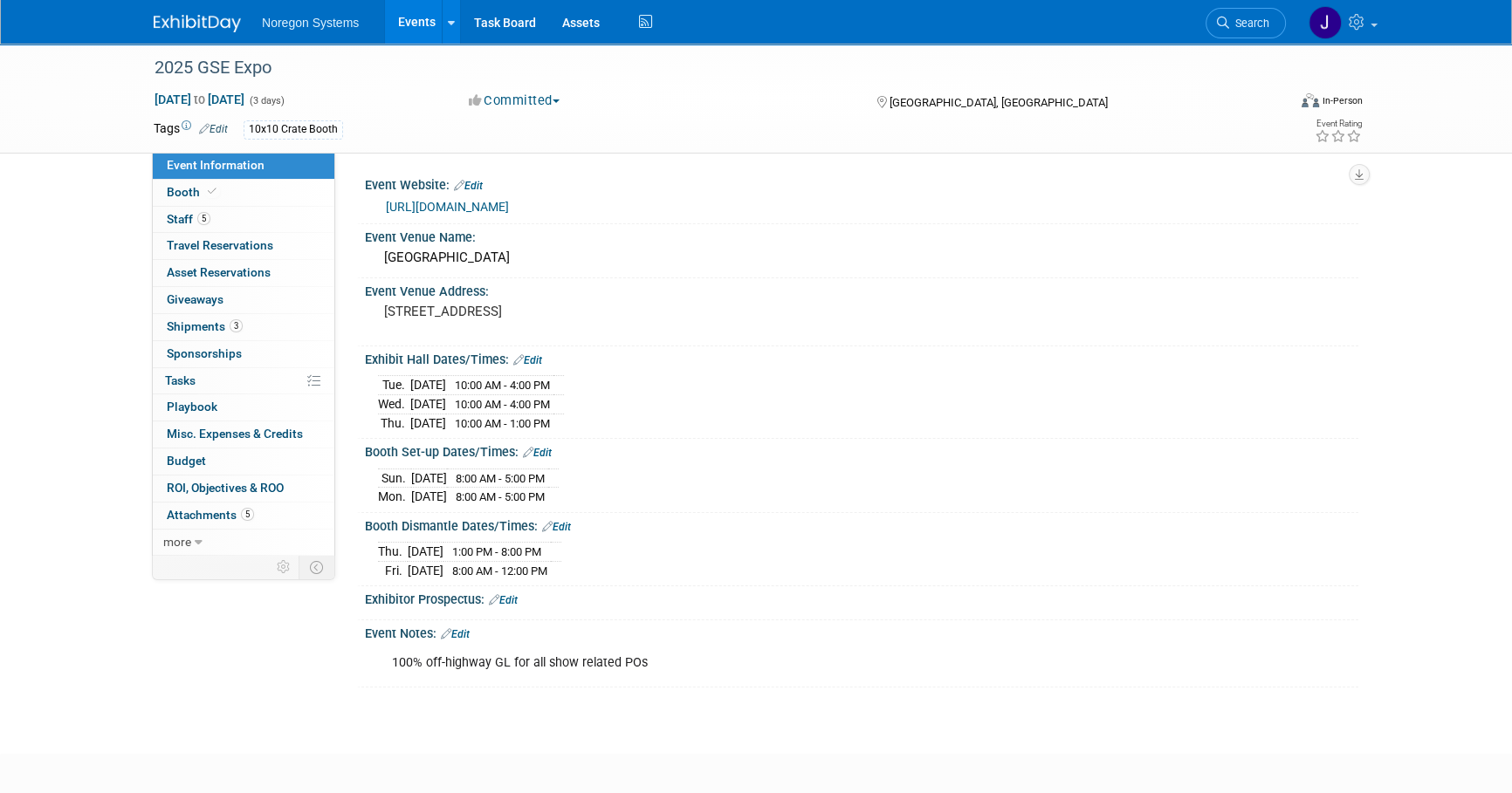
click at [203, 12] on link at bounding box center [207, 15] width 108 height 14
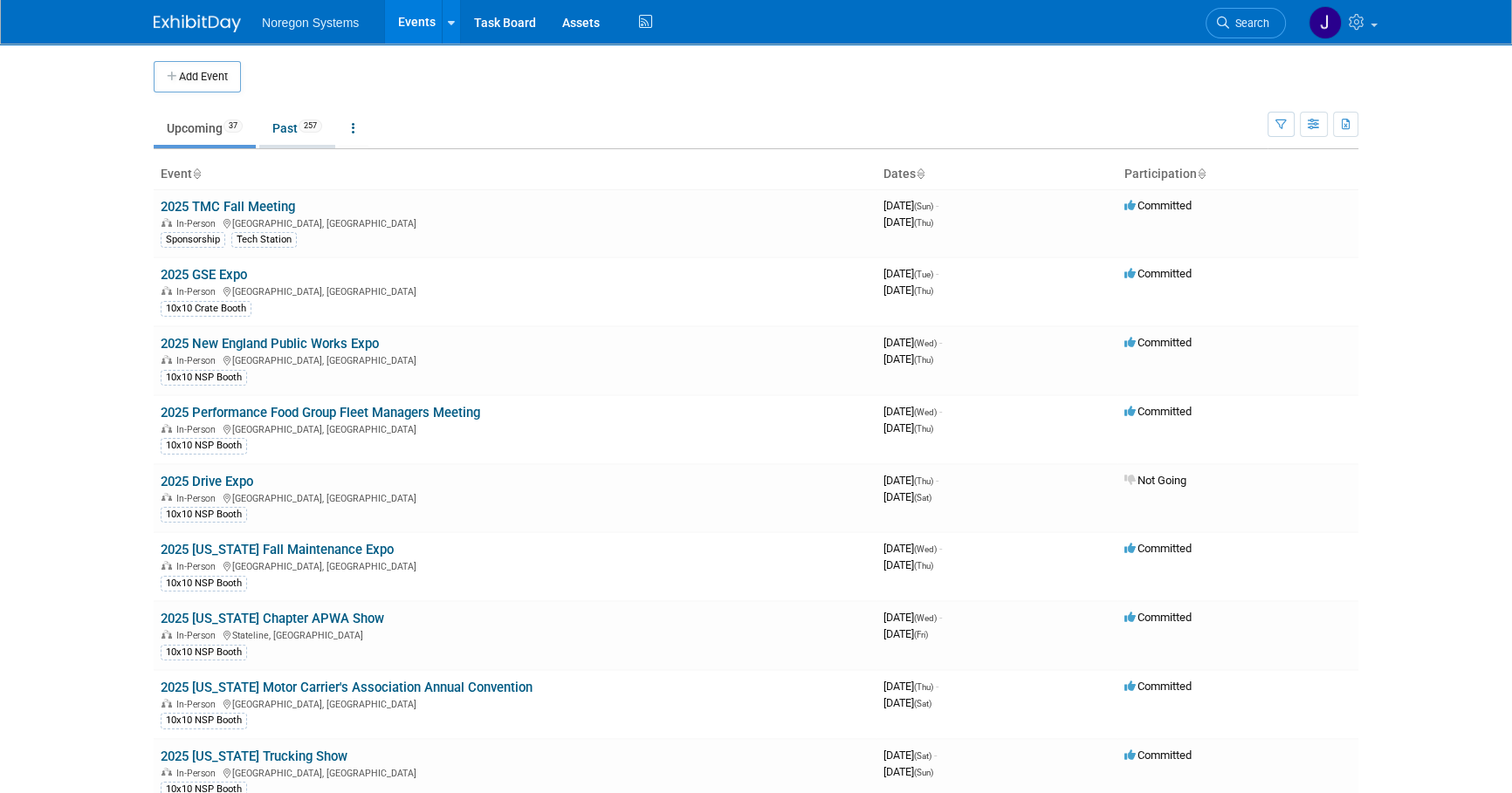
click at [293, 132] on link "Past 257" at bounding box center [298, 127] width 76 height 33
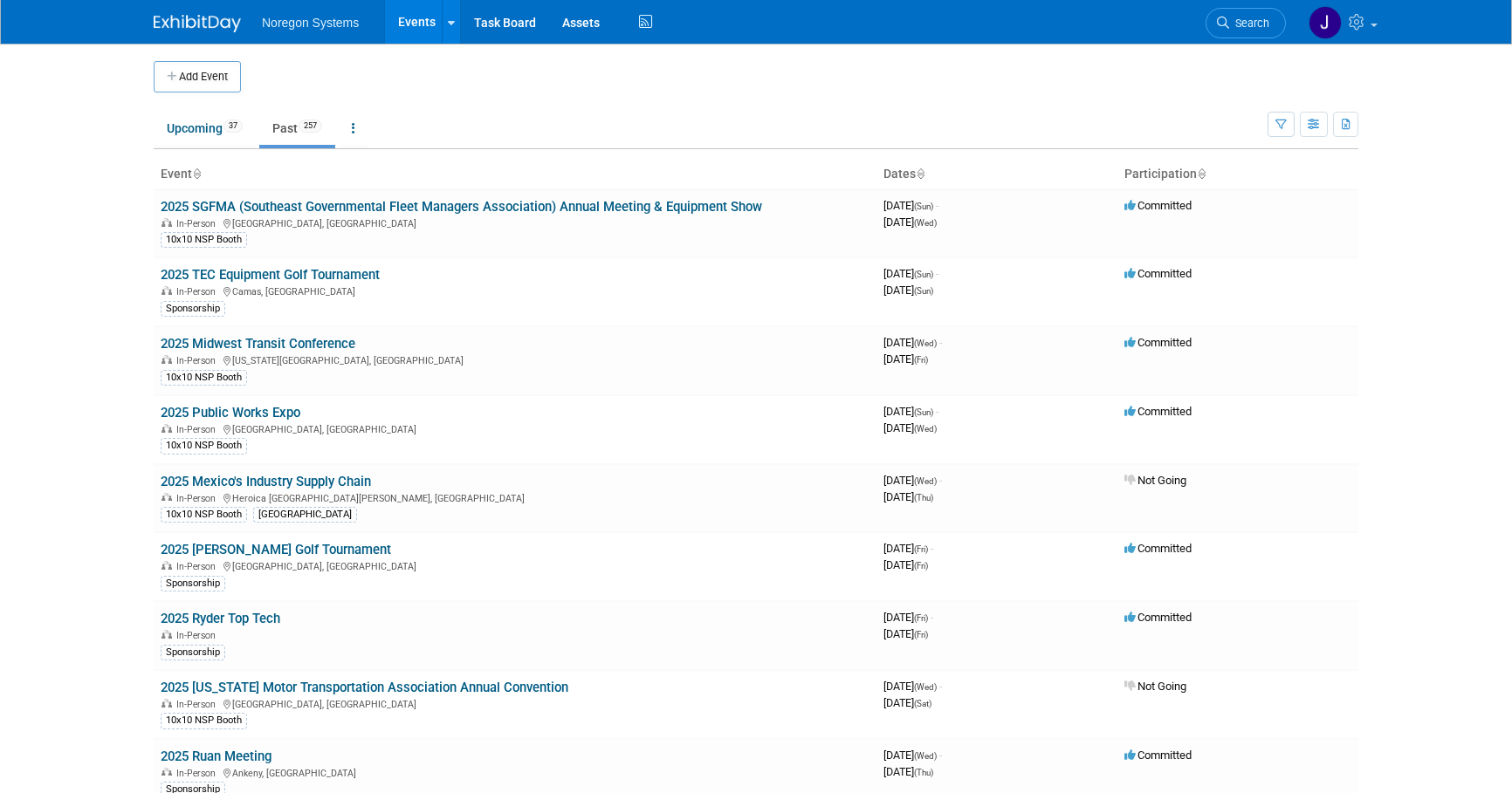
click at [182, 131] on link "Upcoming 37" at bounding box center [204, 127] width 103 height 33
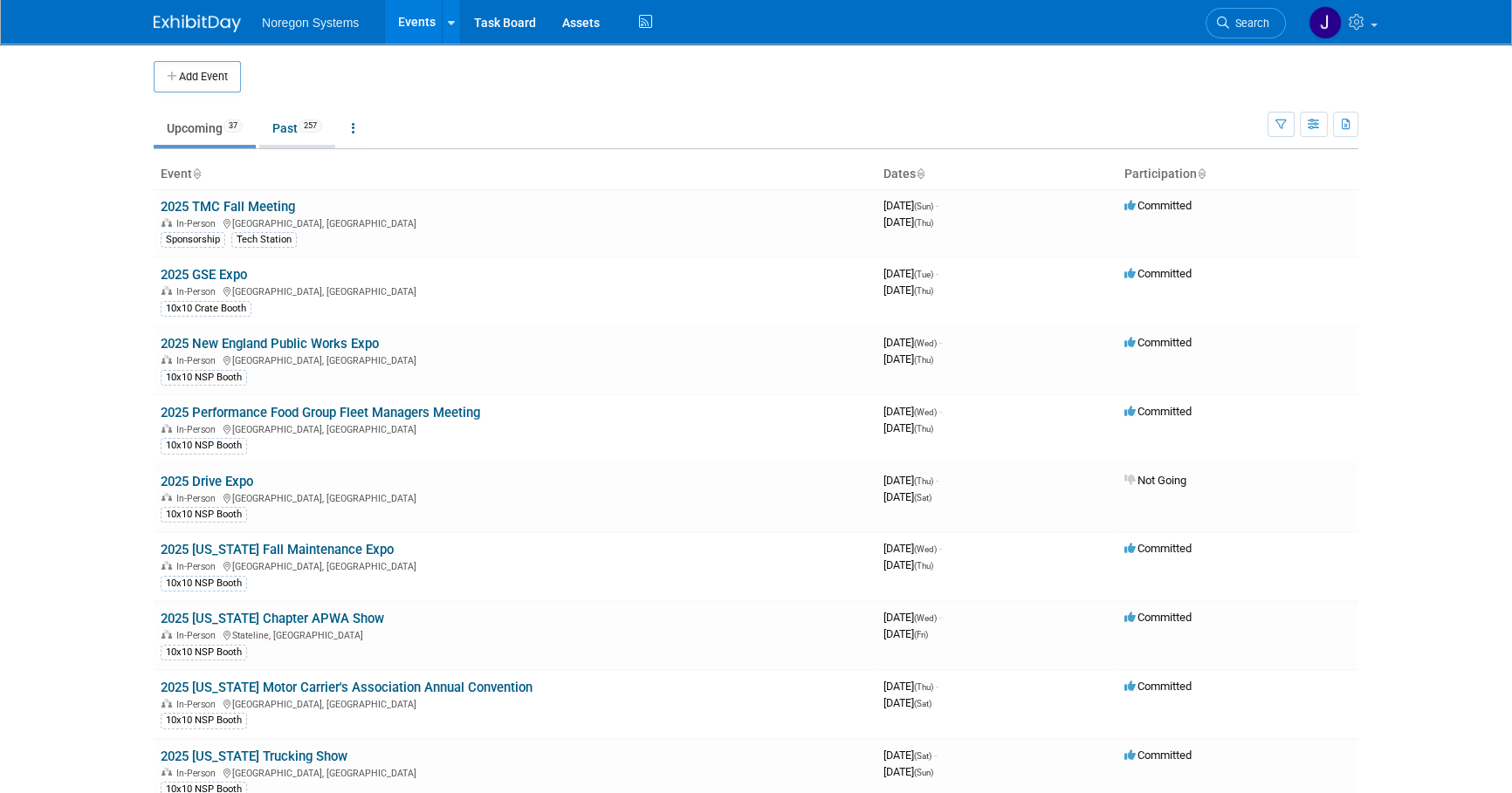
click at [278, 129] on link "Past 257" at bounding box center [298, 127] width 76 height 33
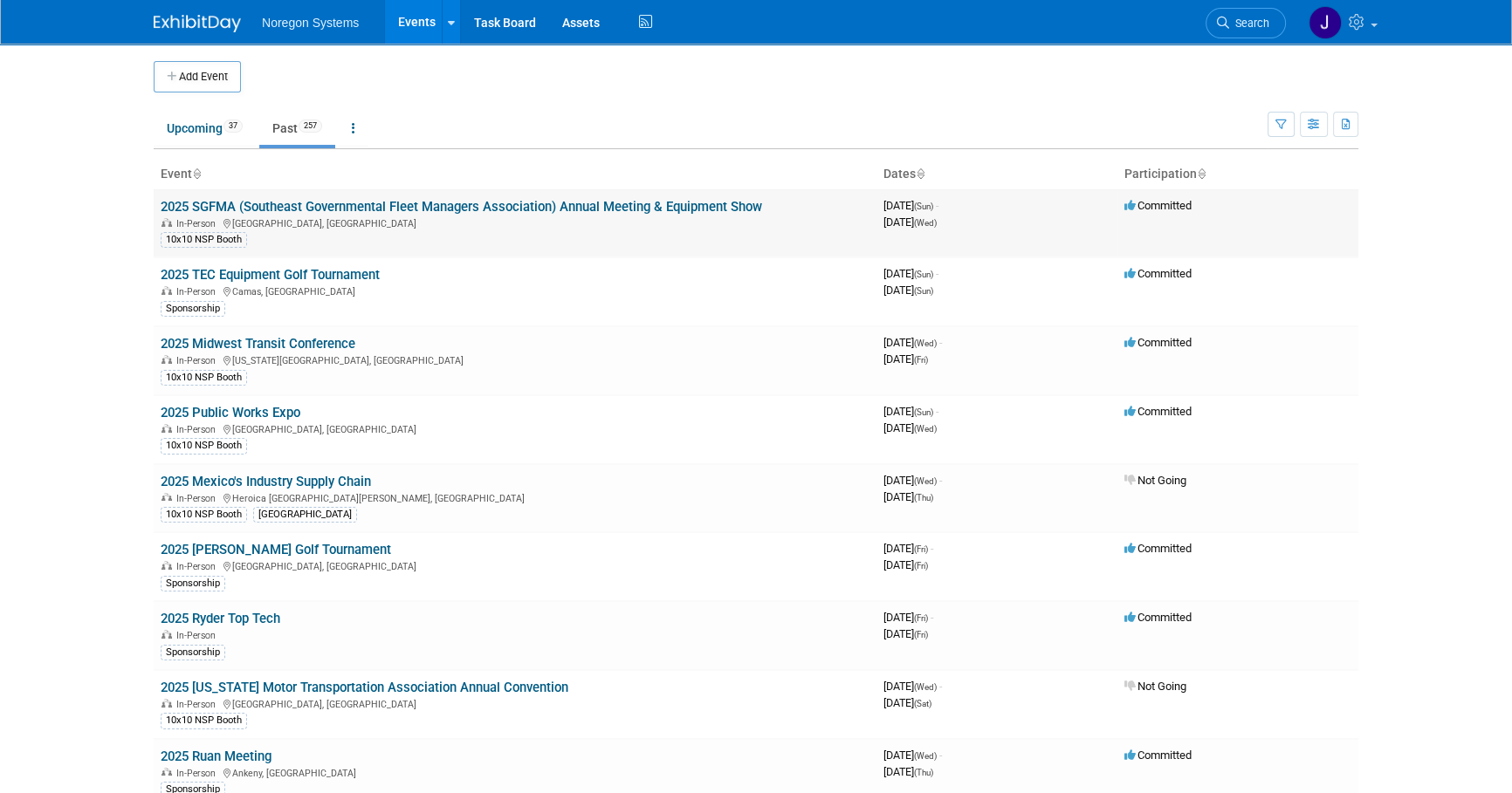
drag, startPoint x: 154, startPoint y: 200, endPoint x: 767, endPoint y: 208, distance: 613.1
click at [767, 208] on td "2025 SGFMA (Southeast Governmental Fleet Managers Association) Annual Meeting &…" at bounding box center [515, 223] width 723 height 68
copy link "2025 SGFMA (Southeast Governmental Fleet Managers Association) Annual Meeting &…"
click at [178, 131] on link "Upcoming 37" at bounding box center [204, 127] width 103 height 33
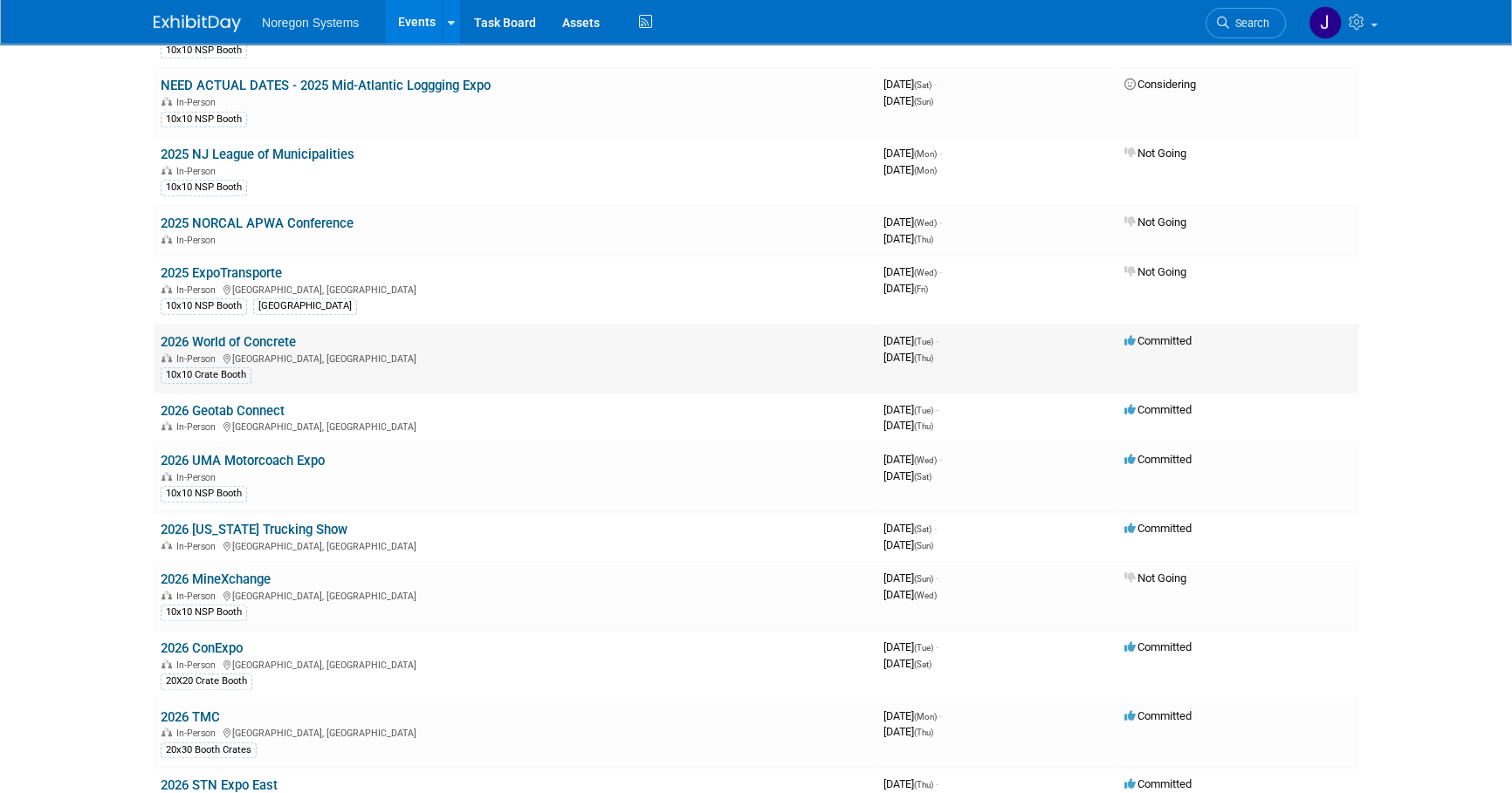
scroll to position [1587, 0]
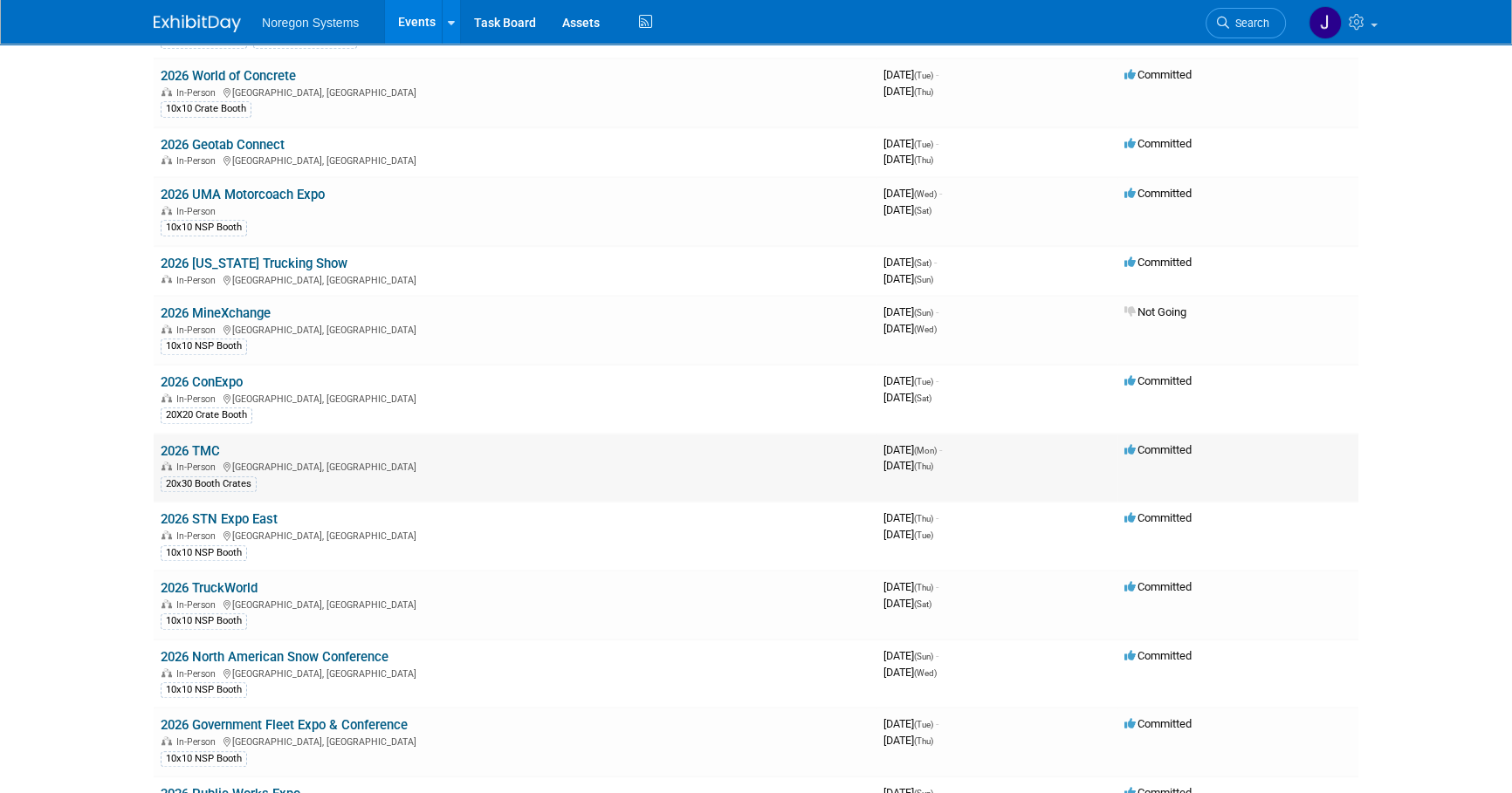
click at [192, 444] on link "2026 TMC" at bounding box center [190, 452] width 60 height 16
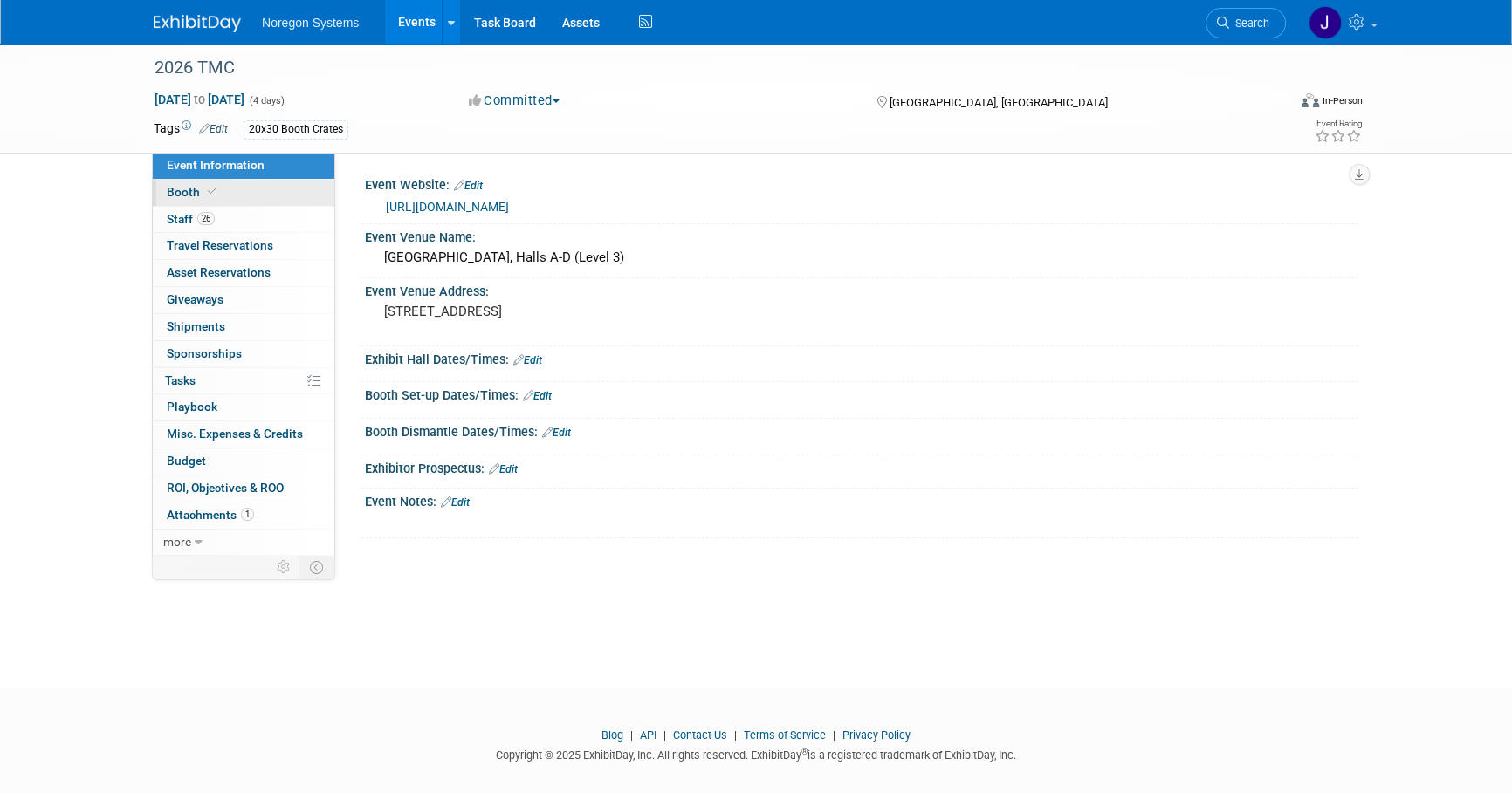
click at [253, 190] on link "Booth" at bounding box center [244, 193] width 181 height 26
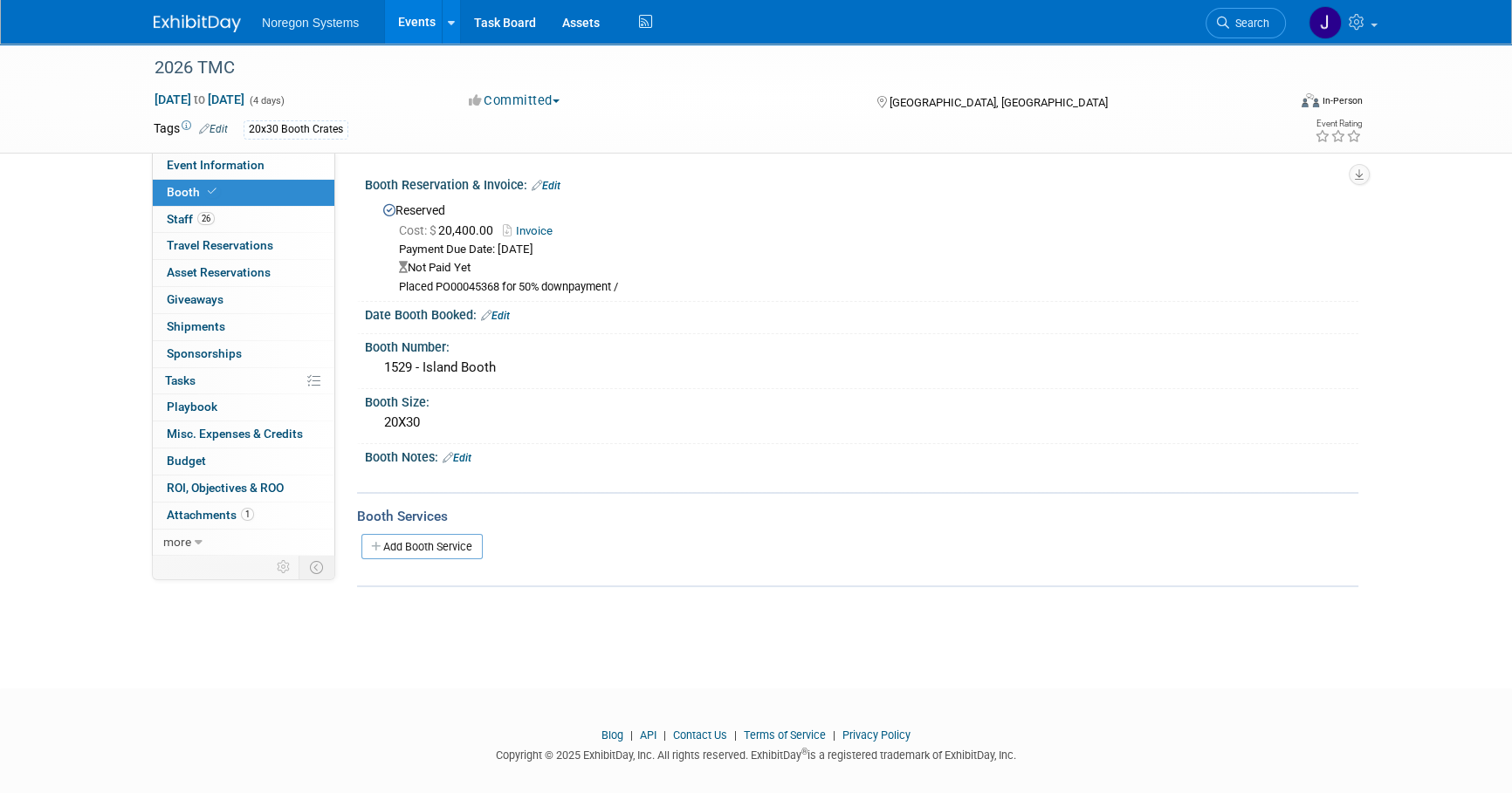
click at [550, 180] on link "Edit" at bounding box center [545, 186] width 29 height 12
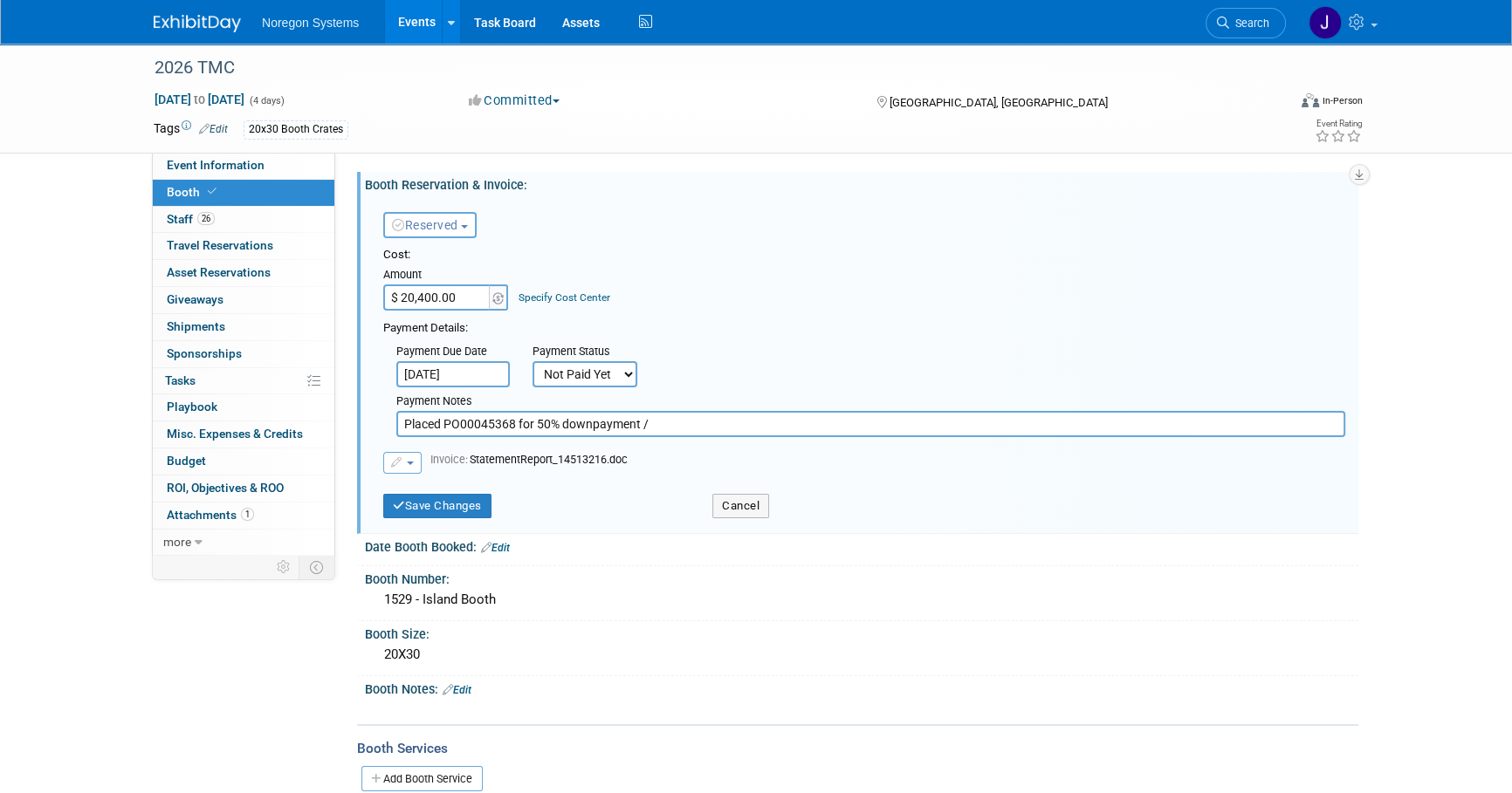
click at [584, 375] on select "Not Paid Yet Partially Paid Paid in Full" at bounding box center [584, 374] width 105 height 26
select select "2"
click at [533, 361] on select "Not Paid Yet Partially Paid Paid in Full" at bounding box center [584, 374] width 105 height 26
click at [694, 366] on input "text" at bounding box center [720, 374] width 113 height 26
click at [687, 305] on div "Cost: Amount $ 20,400.00 Specify Cost Center Cost Center -- Not Specified --" at bounding box center [864, 279] width 963 height 64
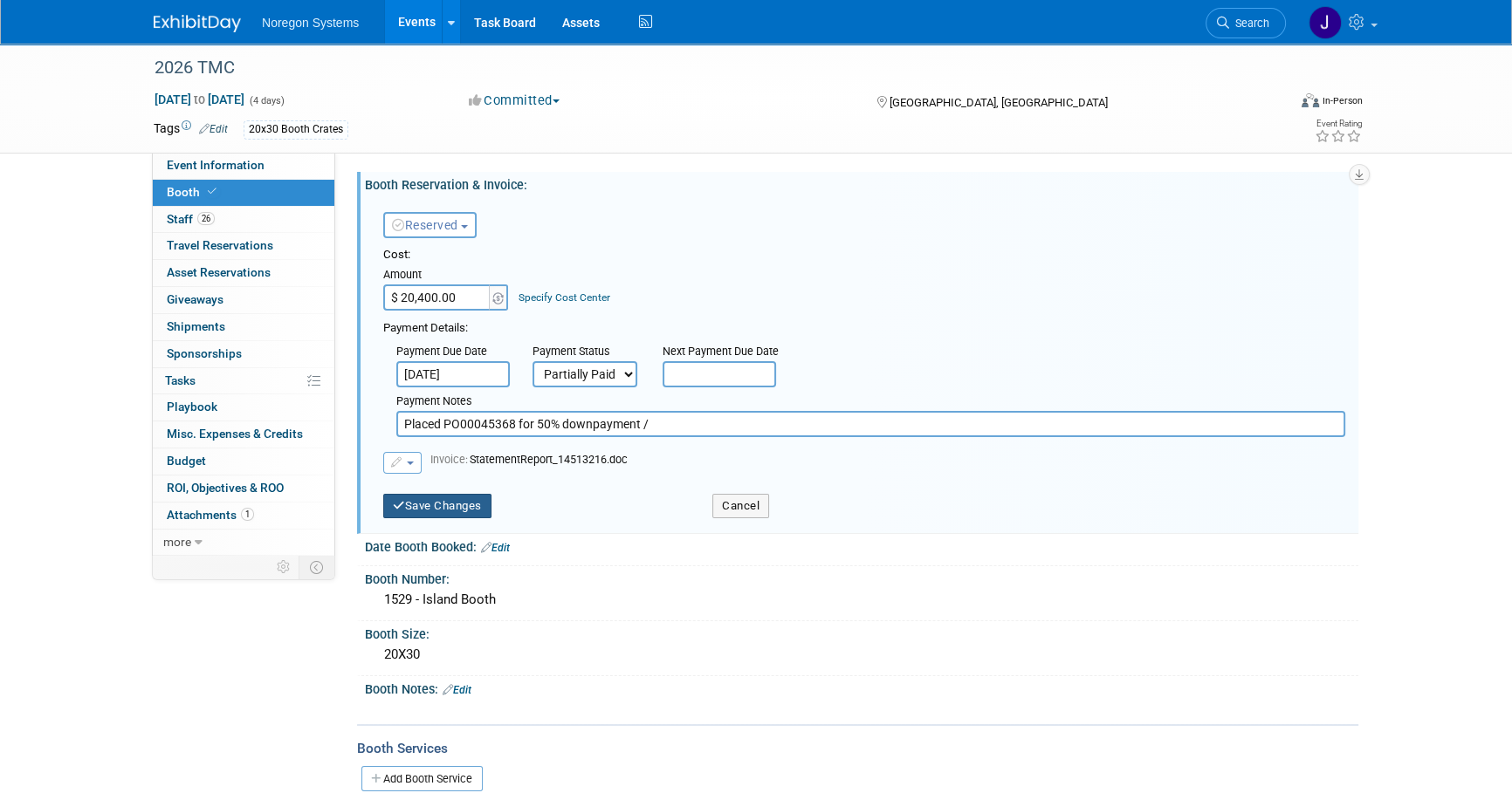
click at [473, 506] on button "Save Changes" at bounding box center [437, 506] width 108 height 25
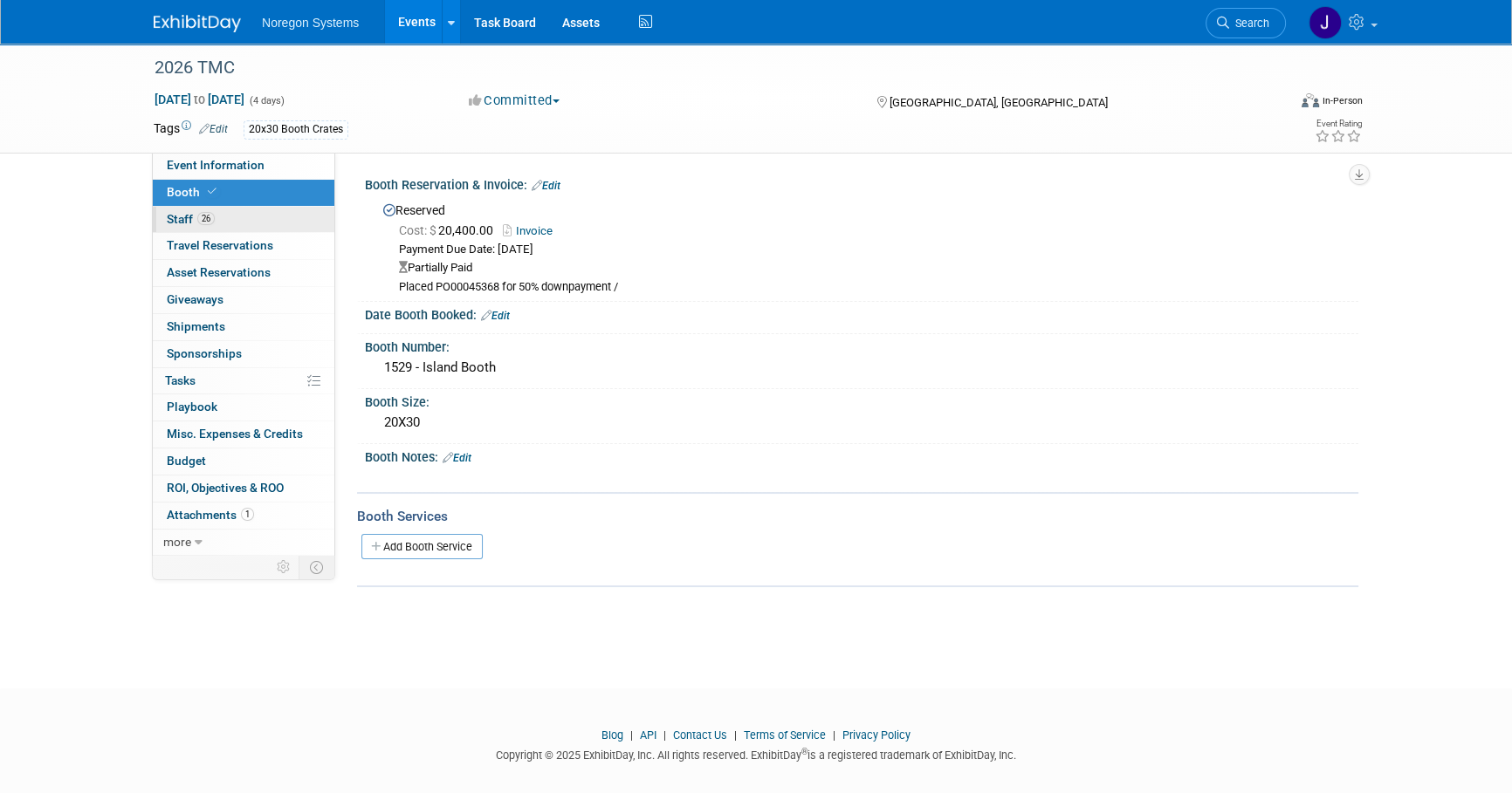
click at [293, 212] on link "26 Staff 26" at bounding box center [244, 220] width 181 height 26
